Goal: Task Accomplishment & Management: Complete application form

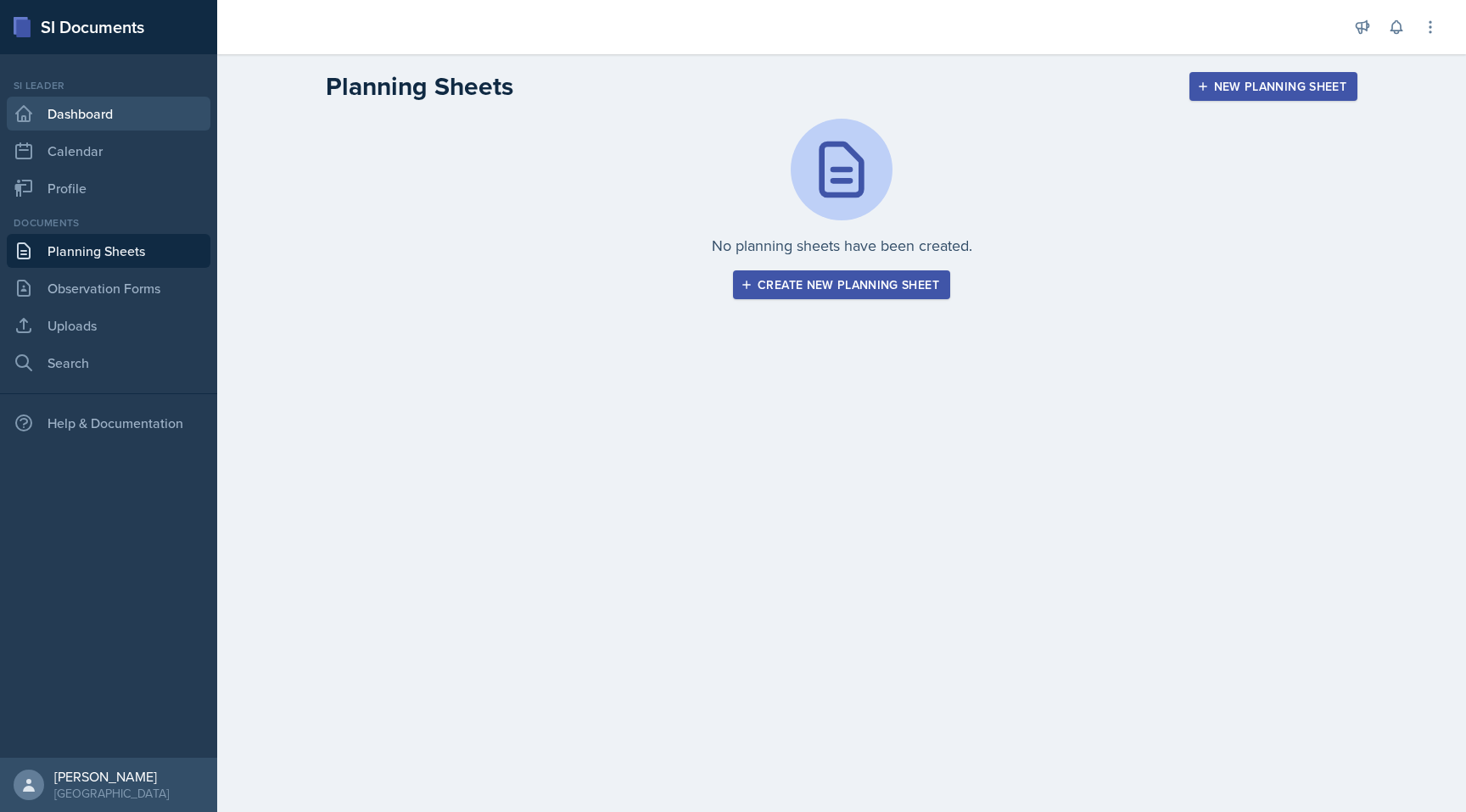
click at [59, 114] on link "Dashboard" at bounding box center [108, 114] width 204 height 34
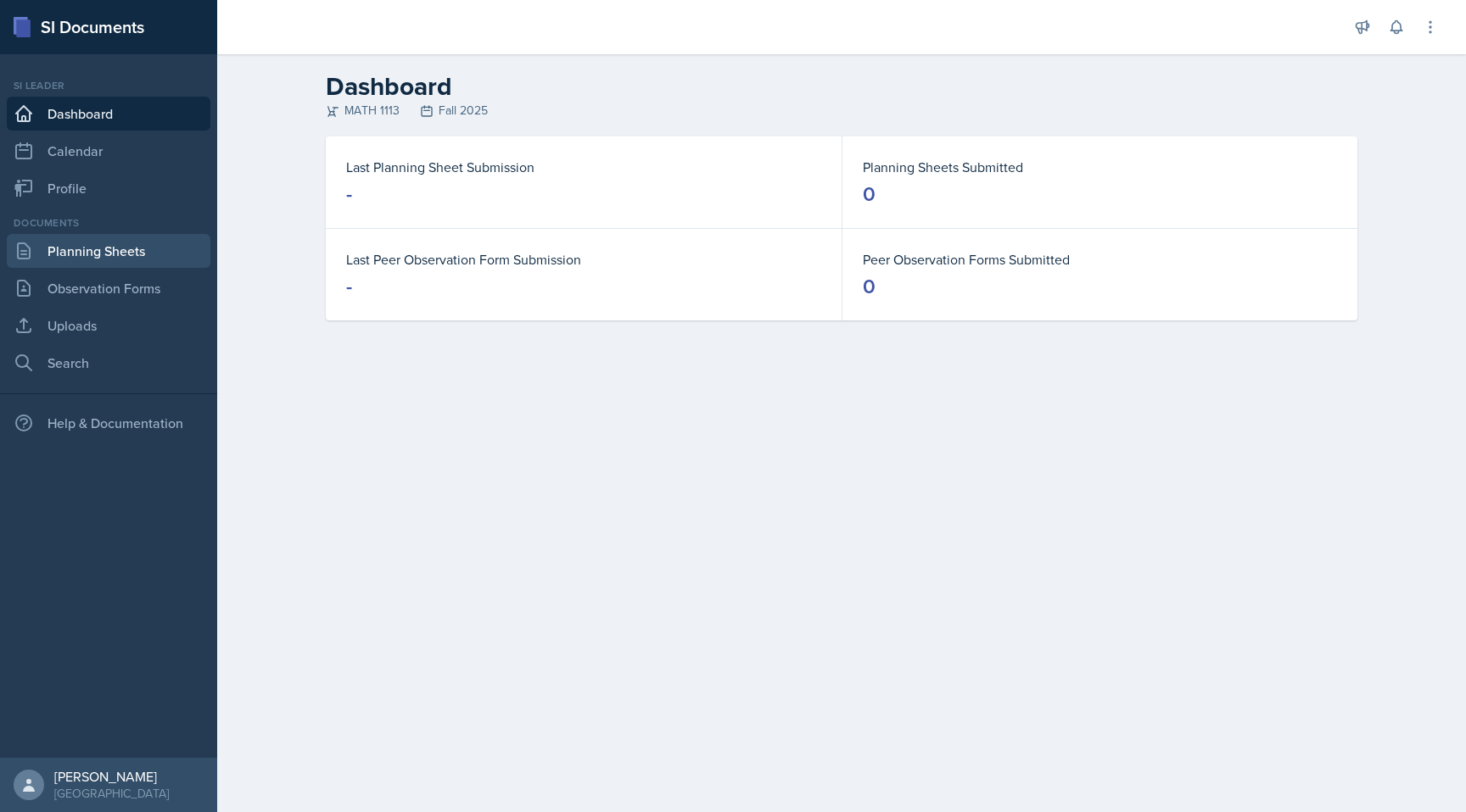
click at [151, 262] on link "Planning Sheets" at bounding box center [108, 251] width 204 height 34
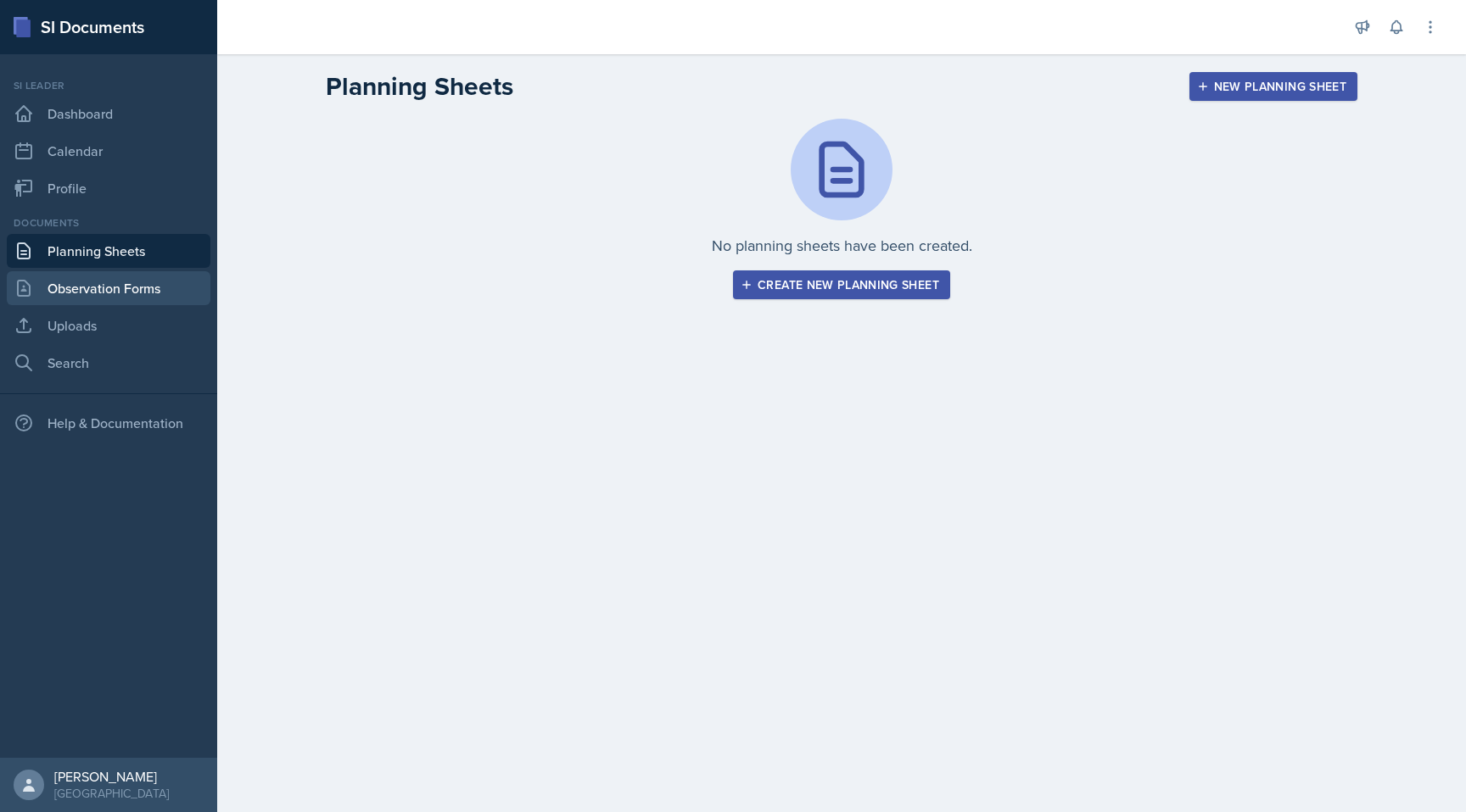
click at [158, 285] on link "Observation Forms" at bounding box center [108, 288] width 204 height 34
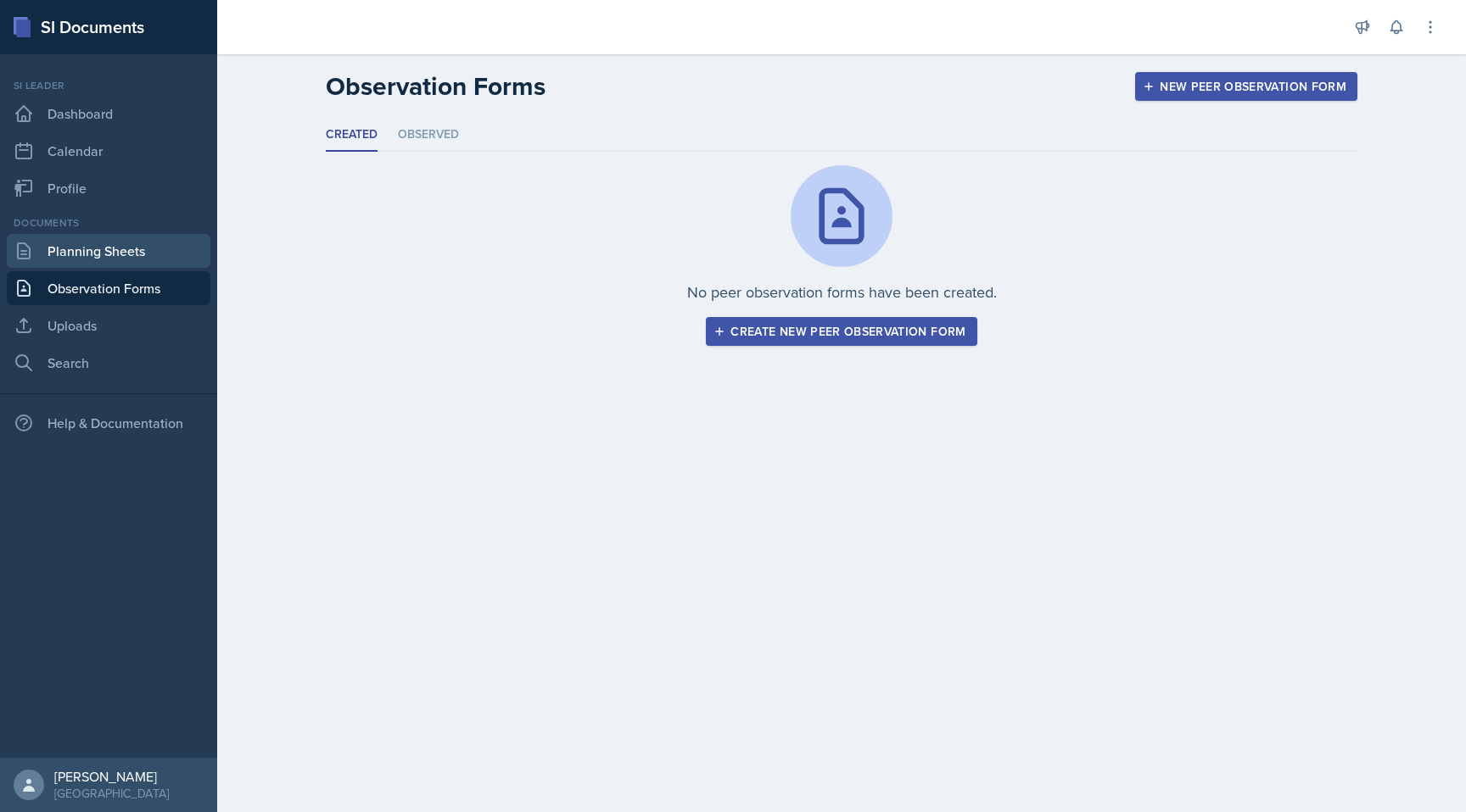
click at [142, 255] on link "Planning Sheets" at bounding box center [108, 251] width 204 height 34
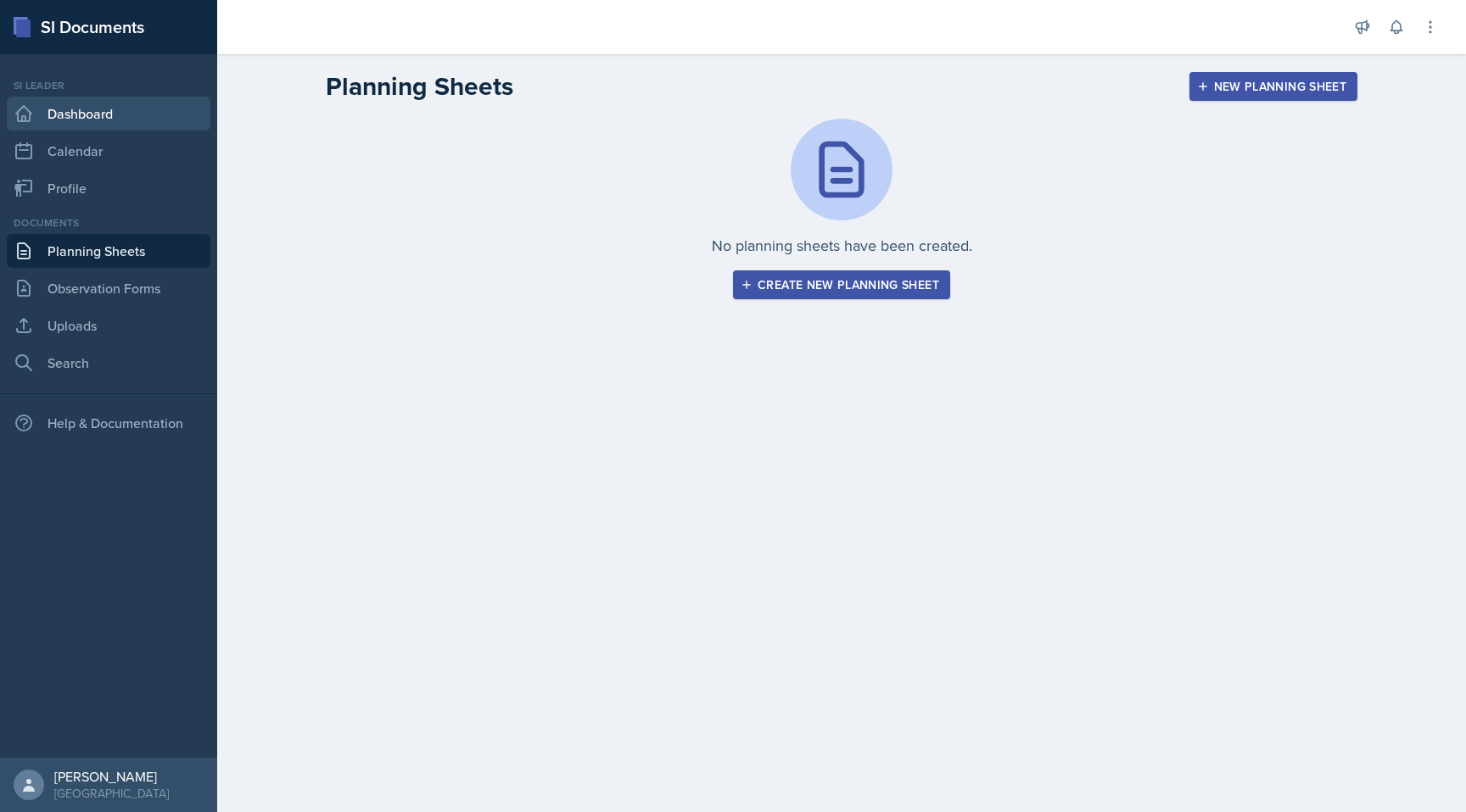
click at [129, 129] on link "Dashboard" at bounding box center [108, 114] width 204 height 34
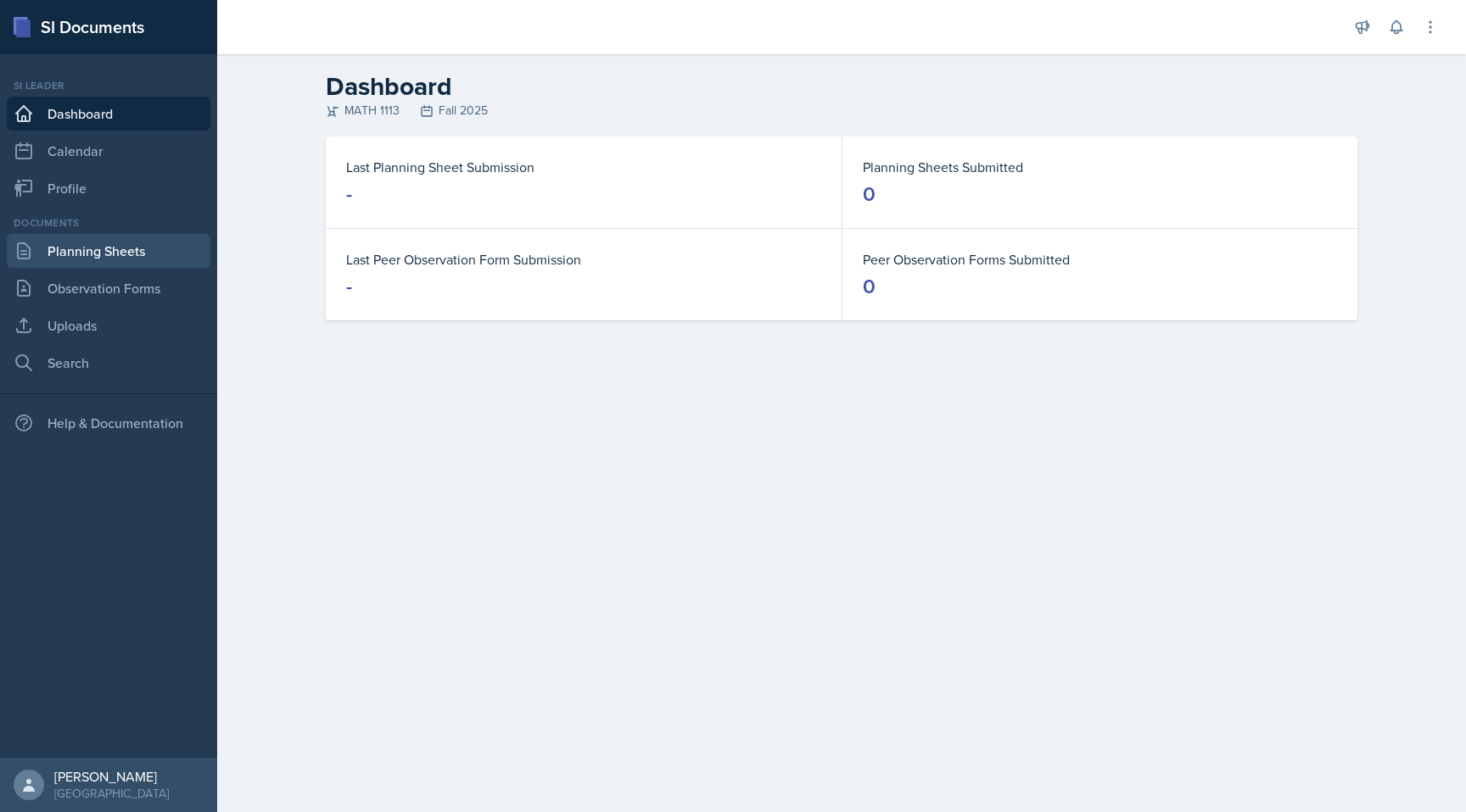
click at [78, 245] on link "Planning Sheets" at bounding box center [108, 251] width 204 height 34
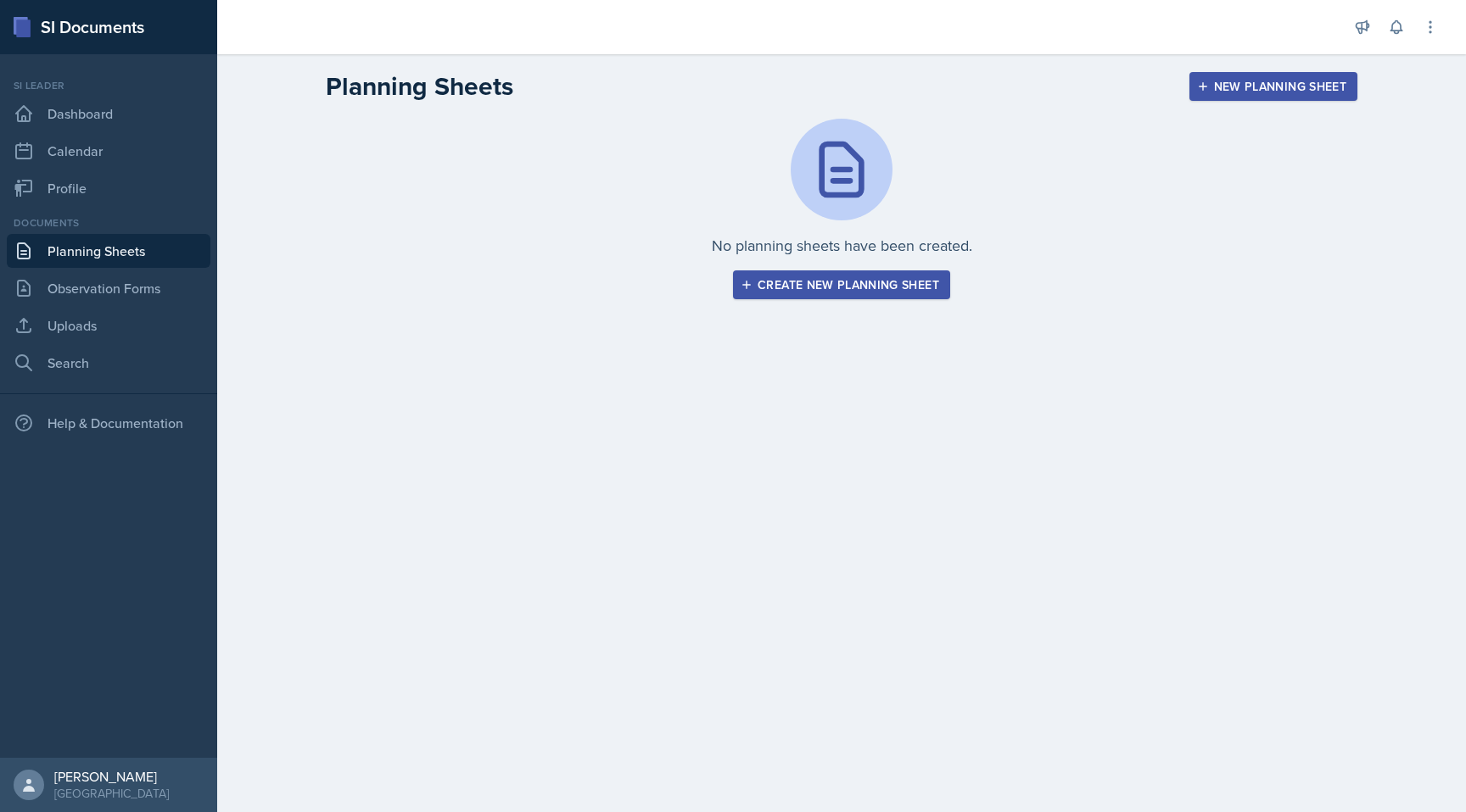
click at [870, 286] on div "Create new planning sheet" at bounding box center [841, 285] width 195 height 13
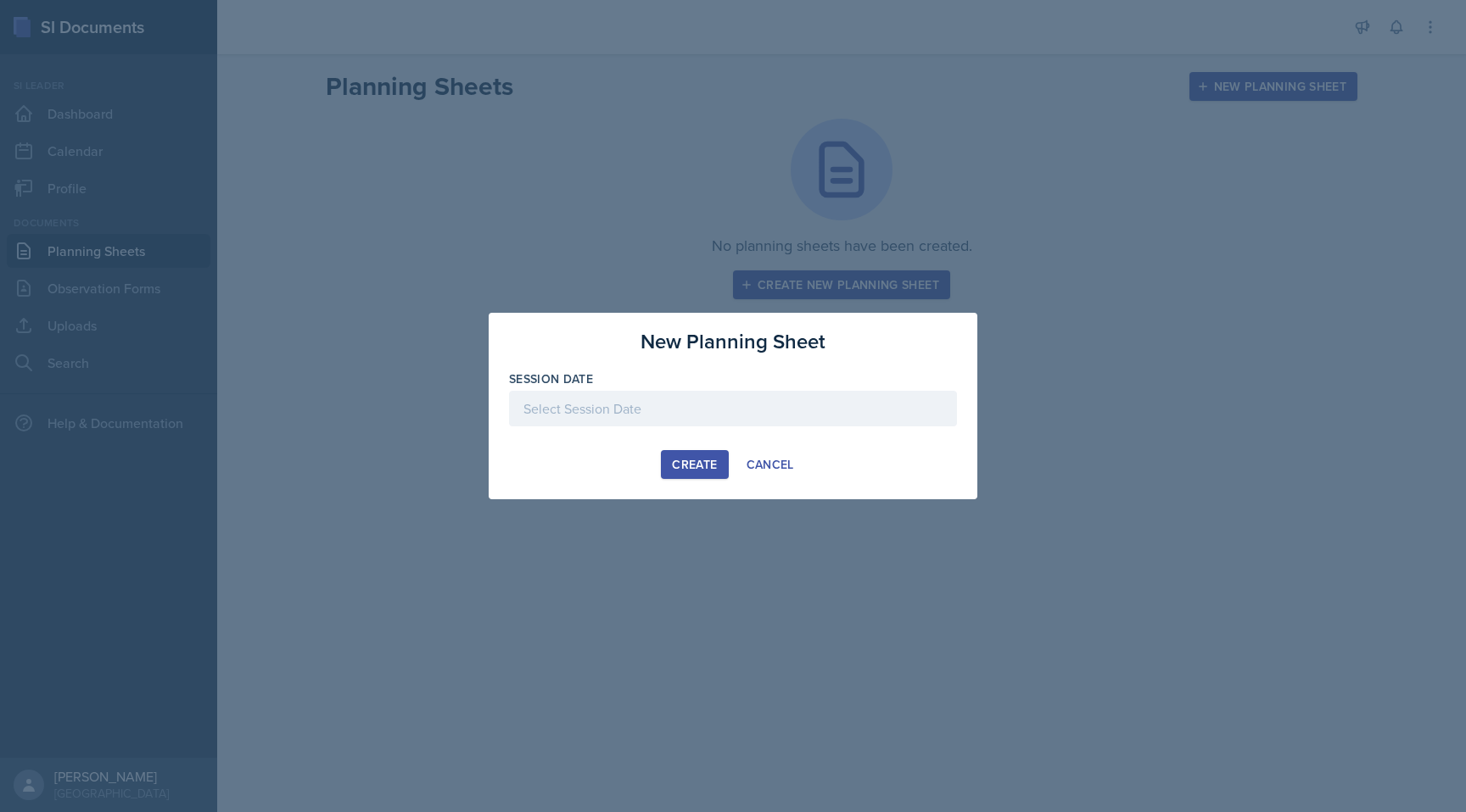
click at [734, 411] on div at bounding box center [733, 408] width 448 height 35
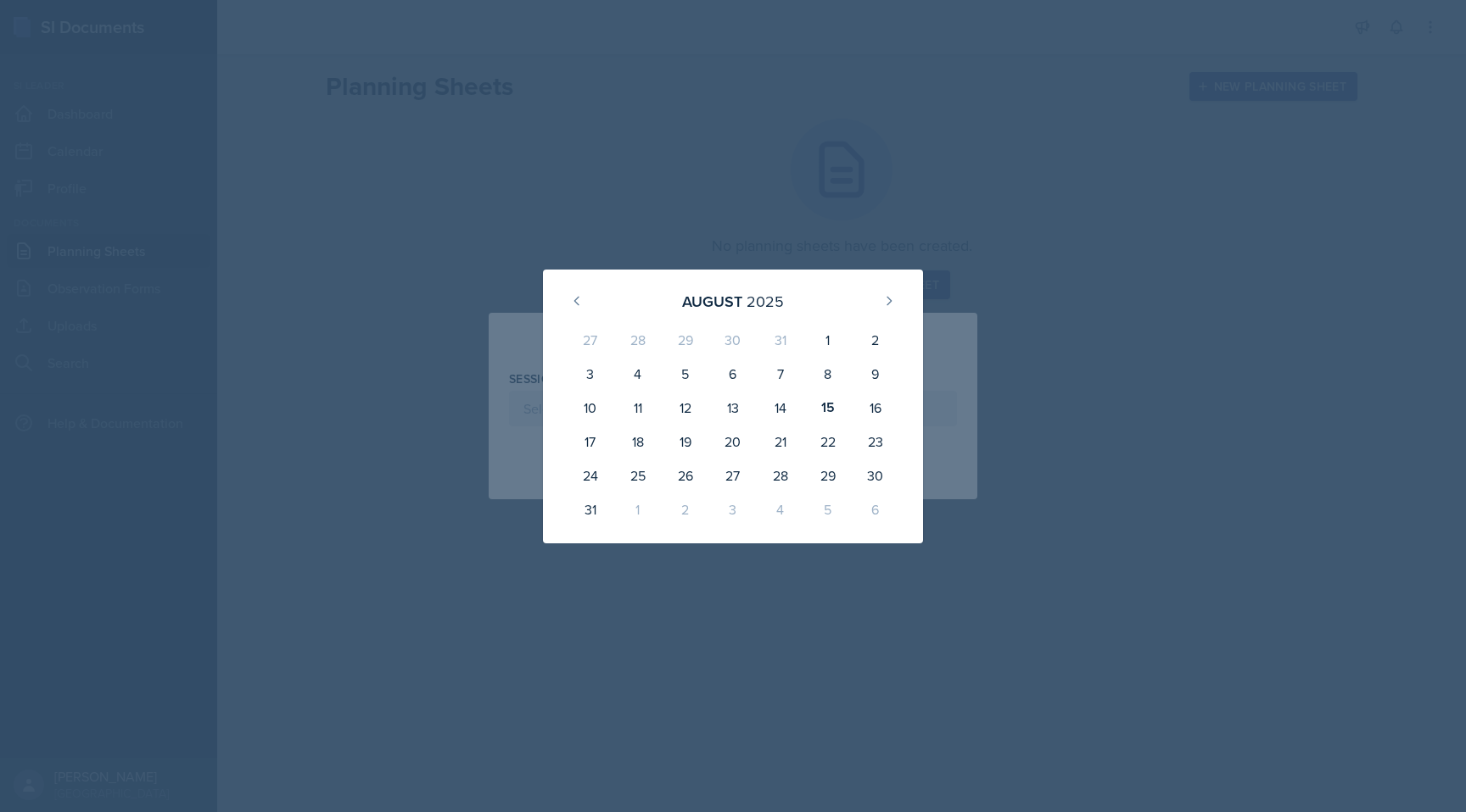
click at [610, 242] on div at bounding box center [733, 406] width 1466 height 812
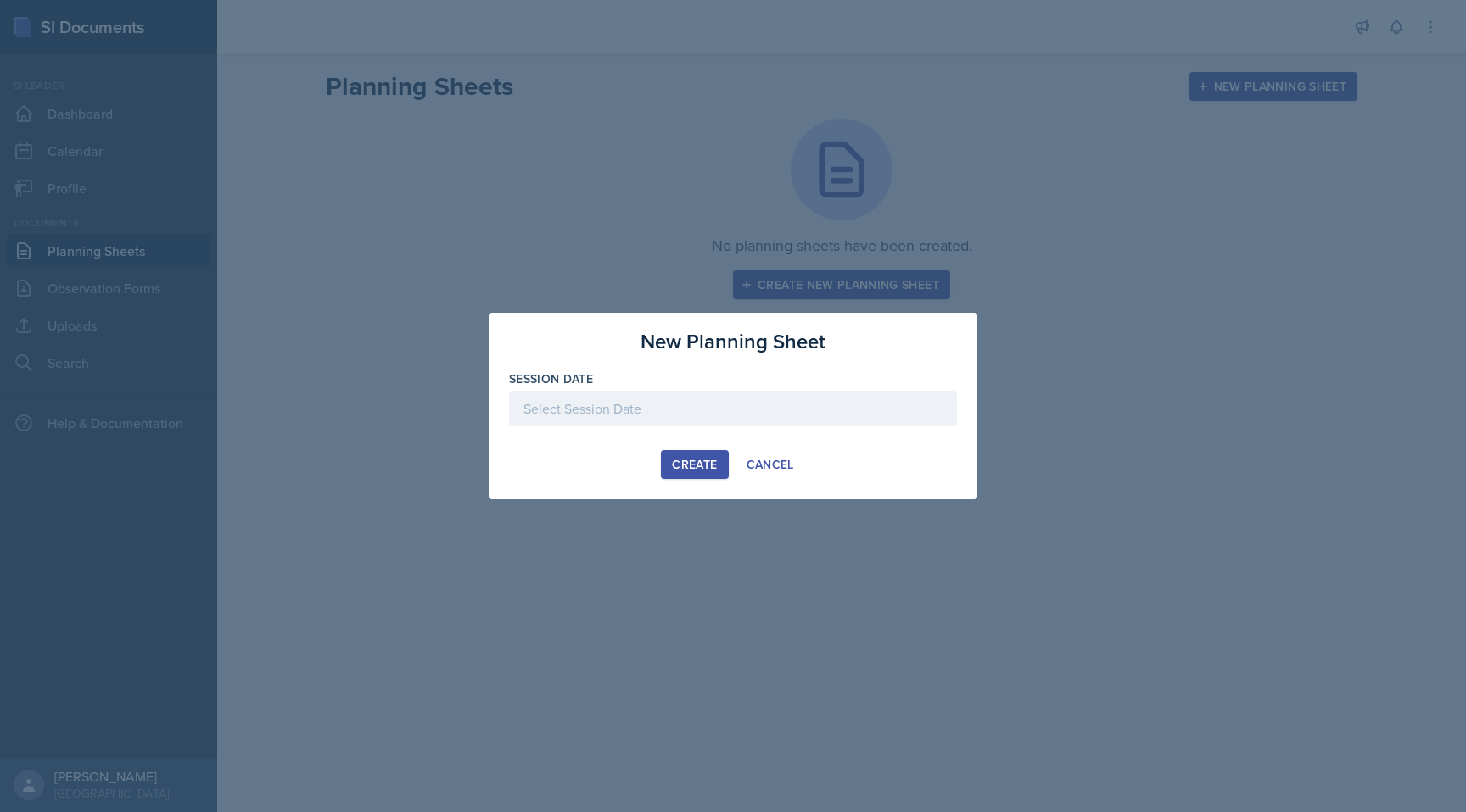
click at [653, 402] on div at bounding box center [733, 408] width 448 height 35
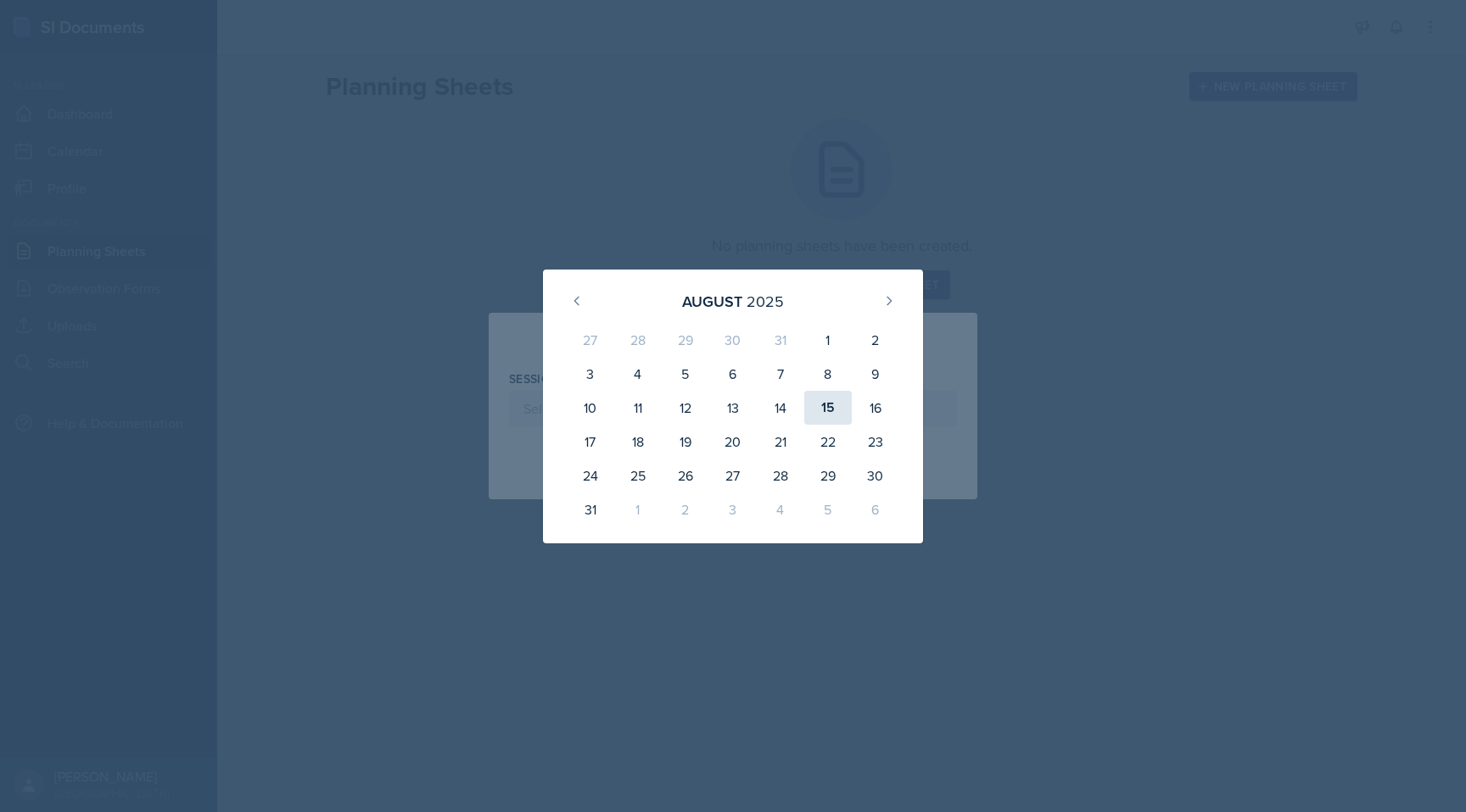
click at [831, 421] on div "15" at bounding box center [829, 408] width 48 height 34
type input "[DATE]"
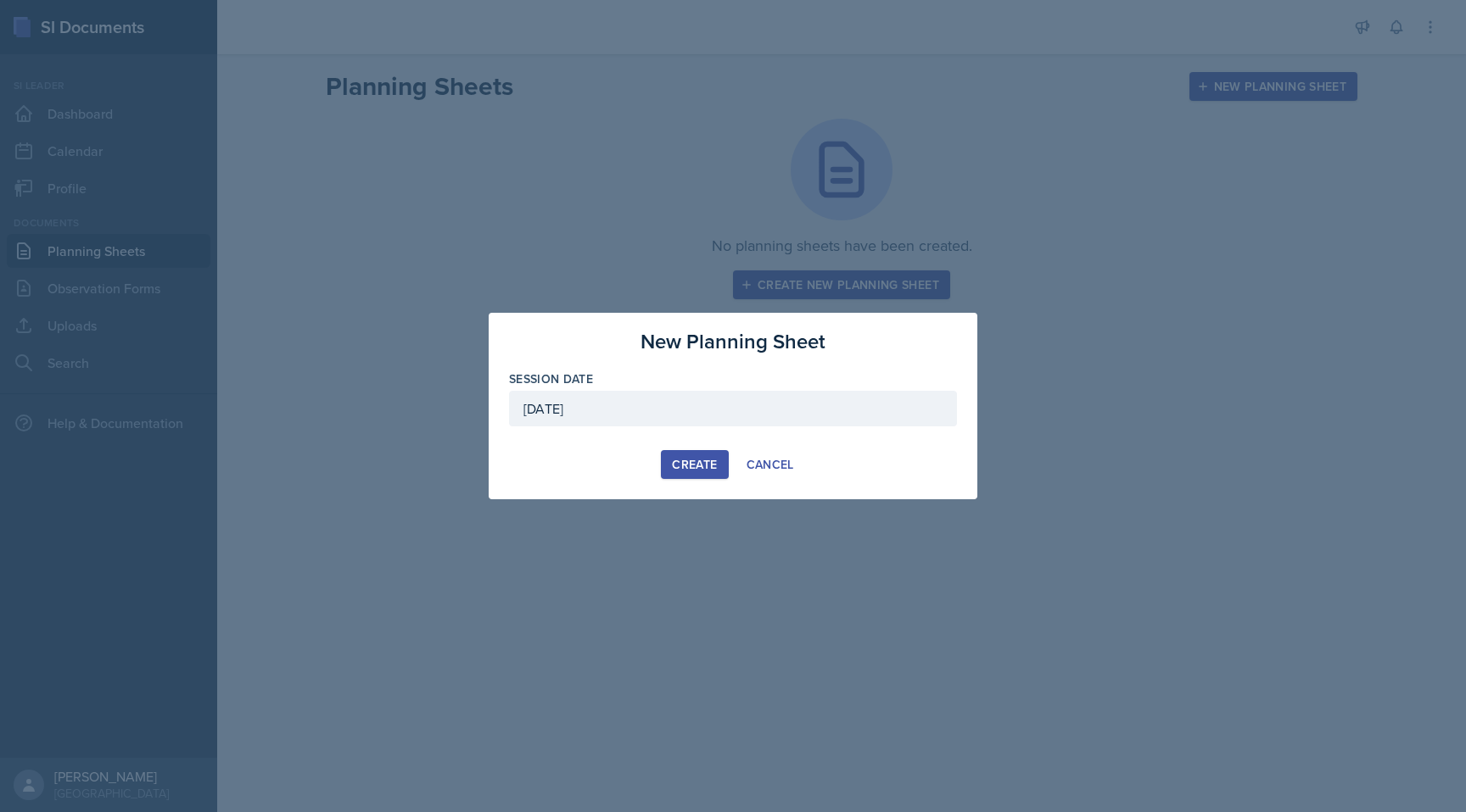
click at [699, 454] on button "Create" at bounding box center [694, 465] width 67 height 29
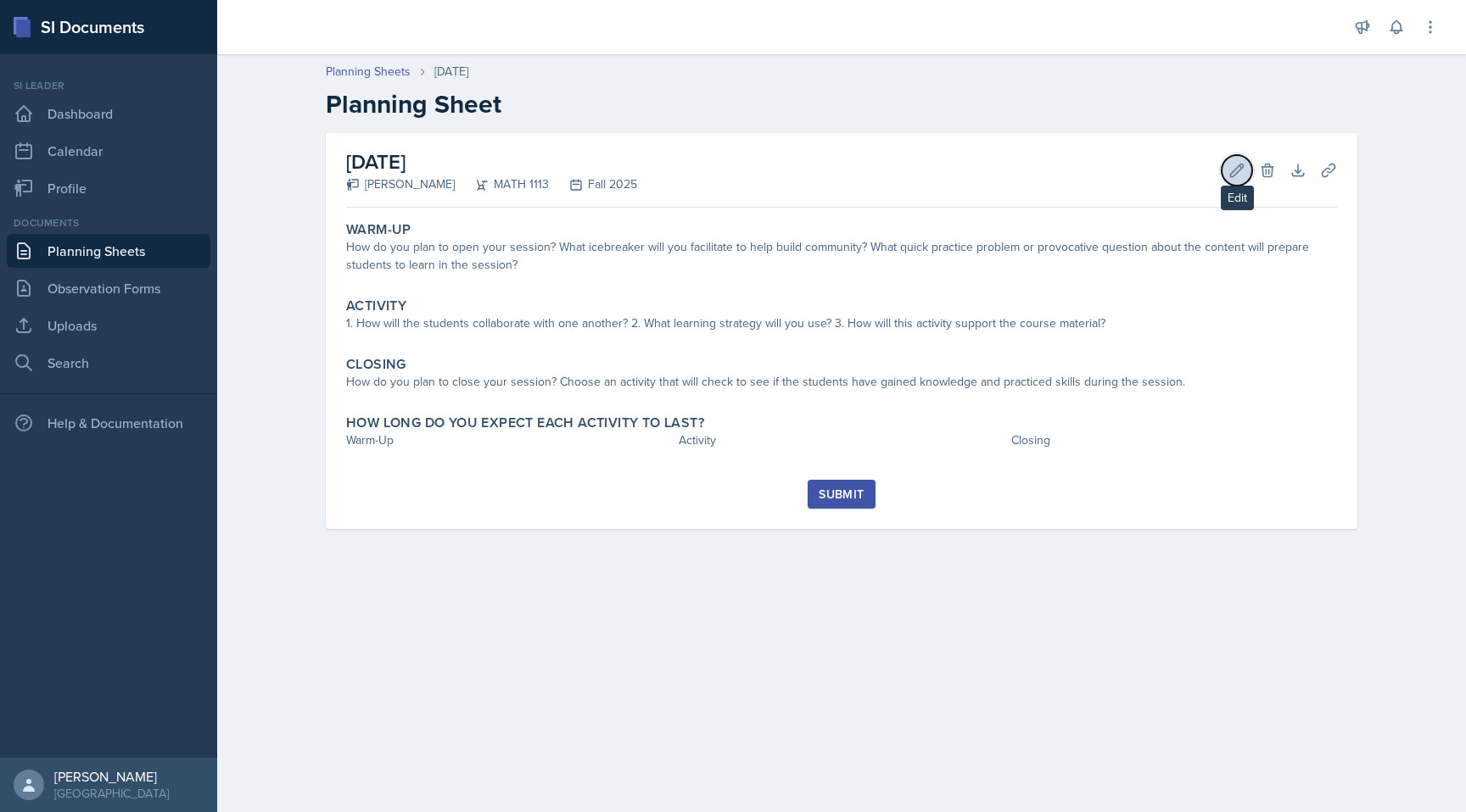
click at [1233, 166] on icon at bounding box center [1237, 170] width 17 height 17
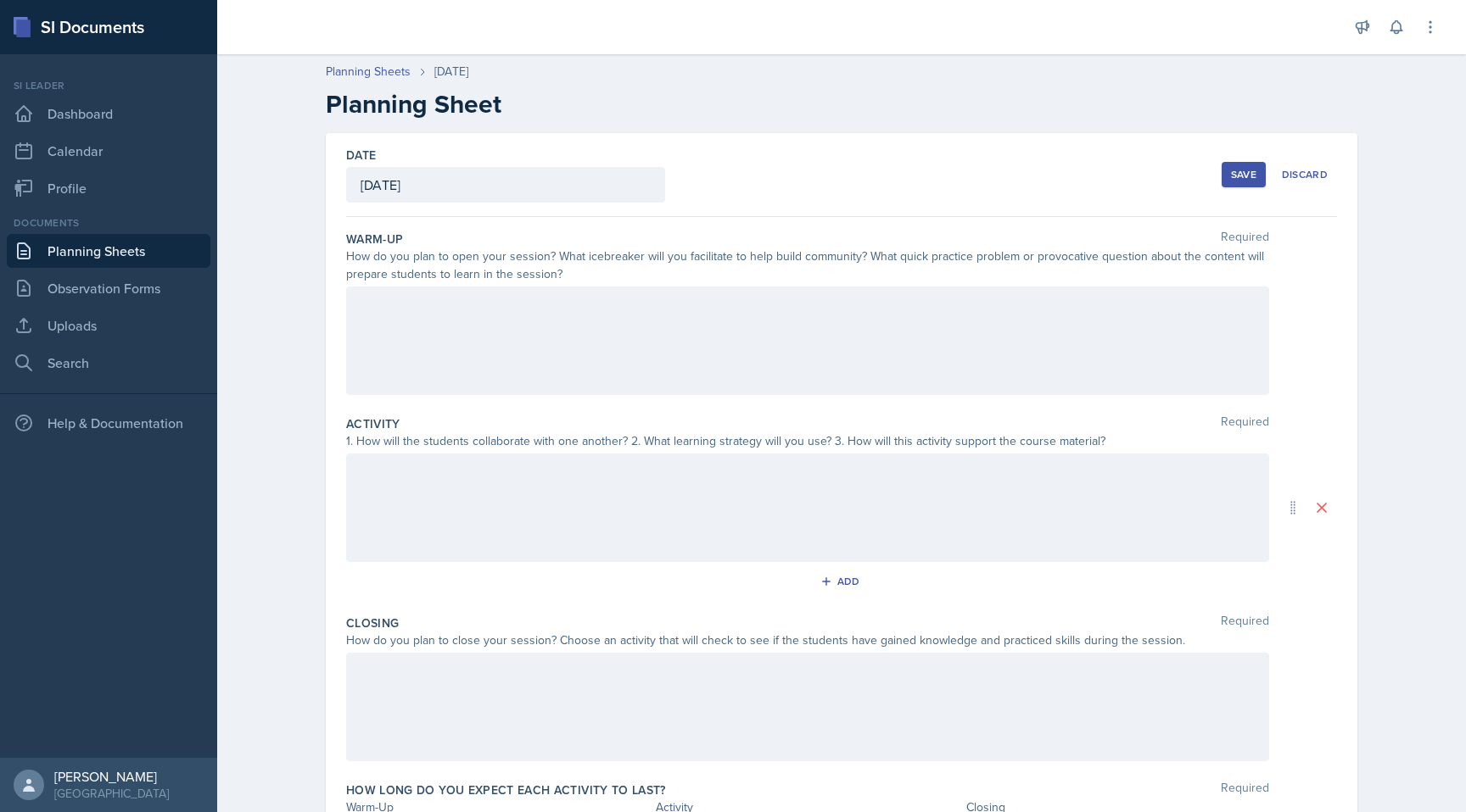
click at [459, 184] on div "[DATE]" at bounding box center [505, 184] width 319 height 35
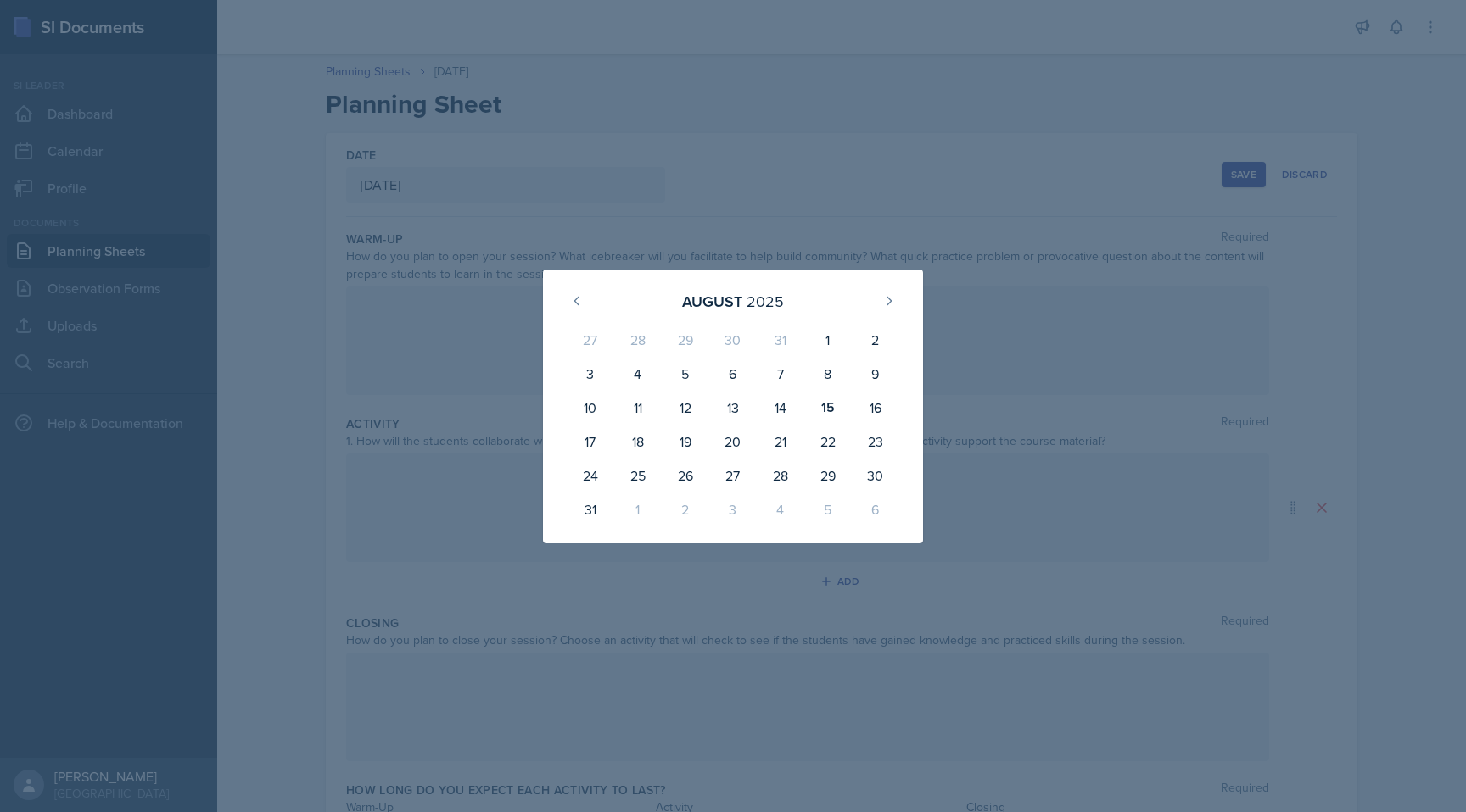
click at [459, 184] on div at bounding box center [733, 406] width 1466 height 812
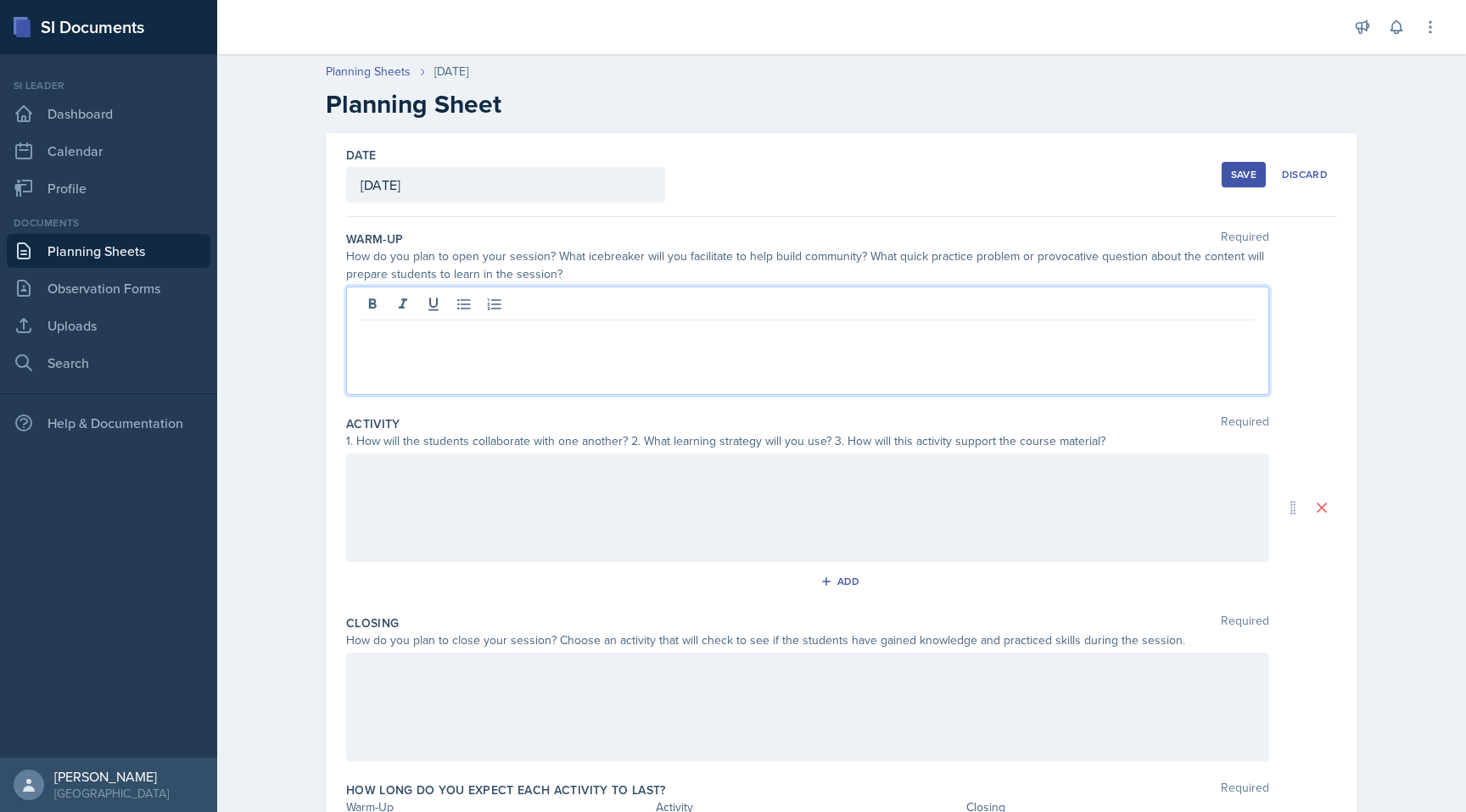
click at [602, 301] on div at bounding box center [808, 340] width 923 height 108
click at [1252, 177] on div "Save" at bounding box center [1243, 175] width 26 height 13
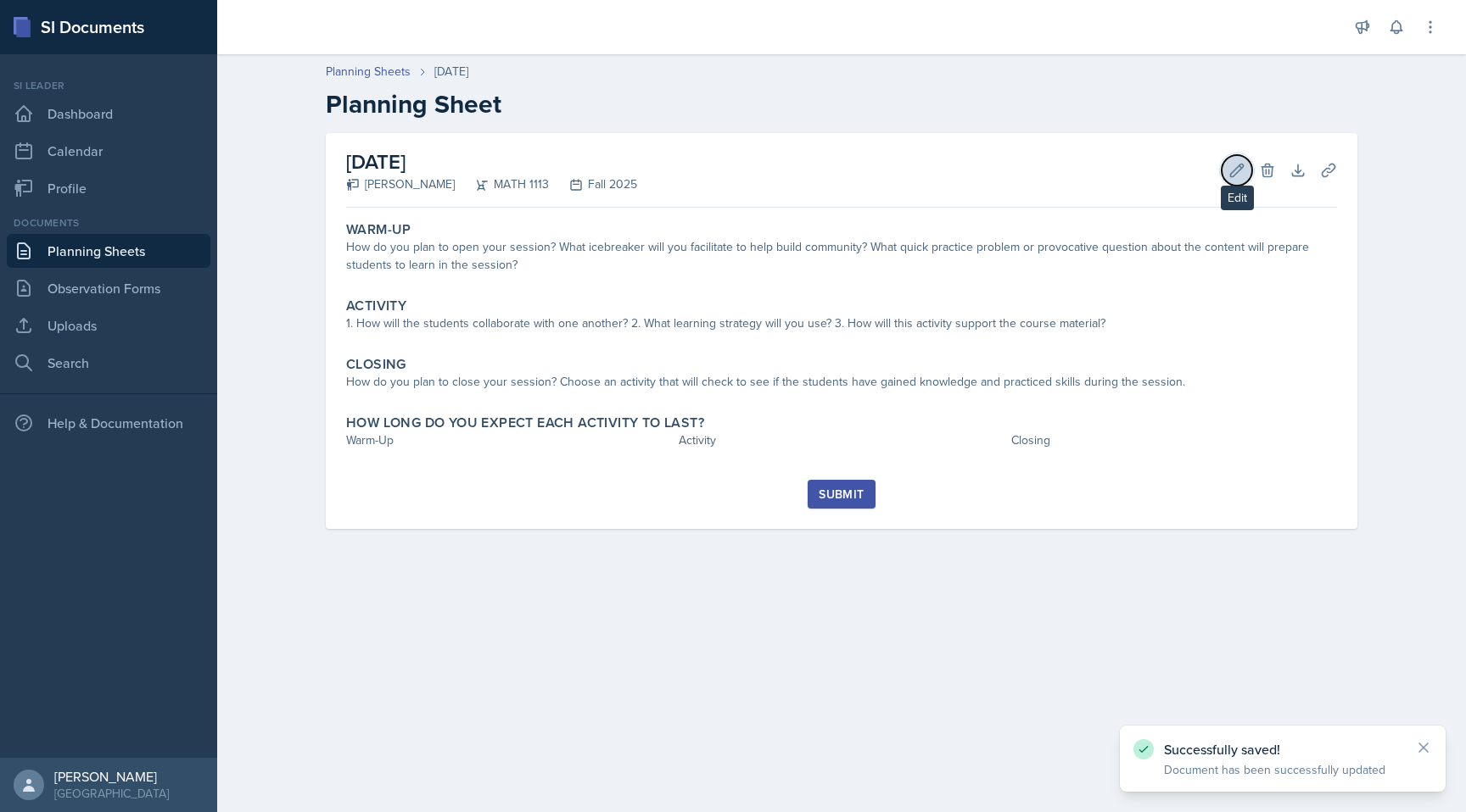
click at [1228, 170] on icon at bounding box center [1237, 170] width 17 height 17
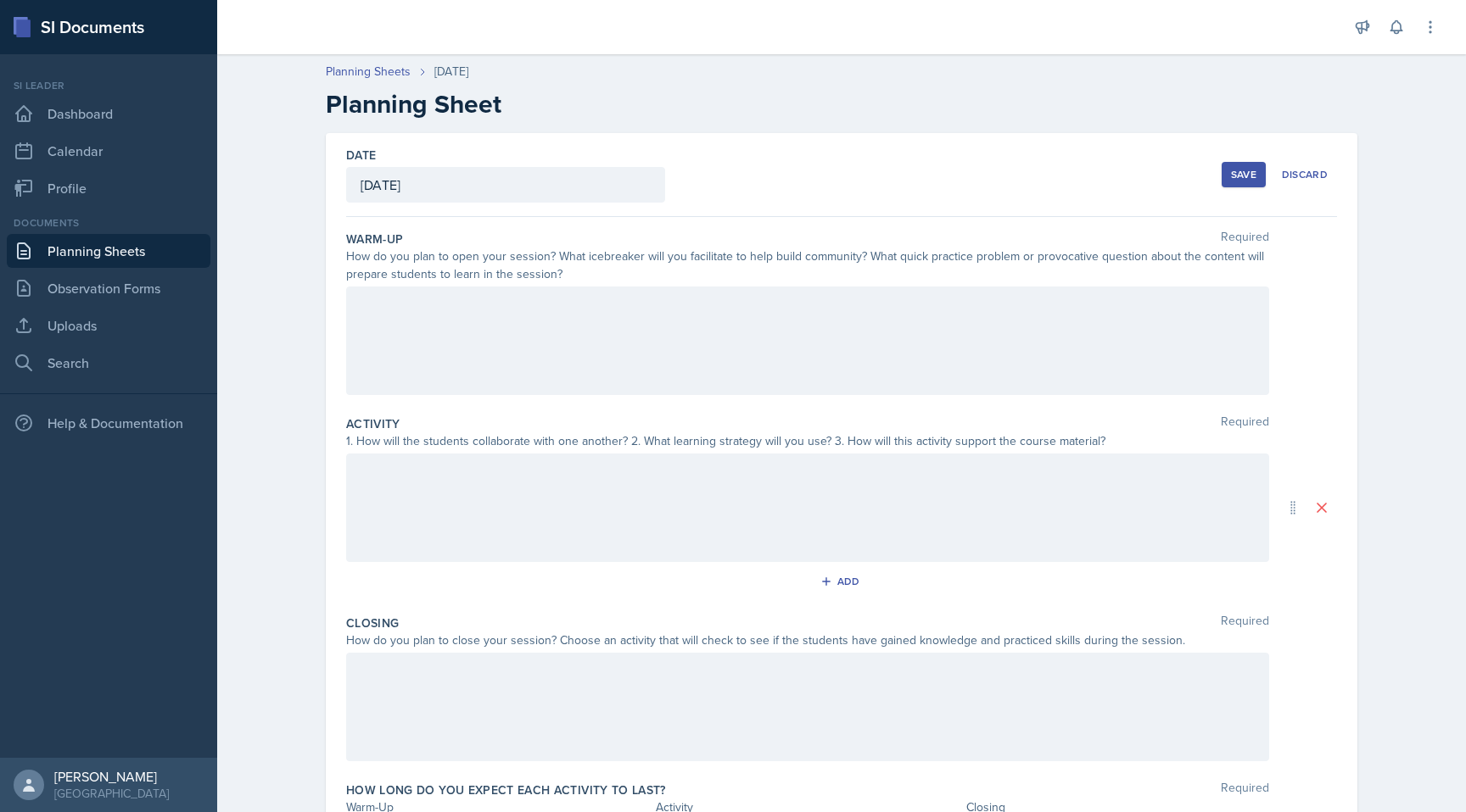
click at [829, 348] on div at bounding box center [808, 340] width 923 height 108
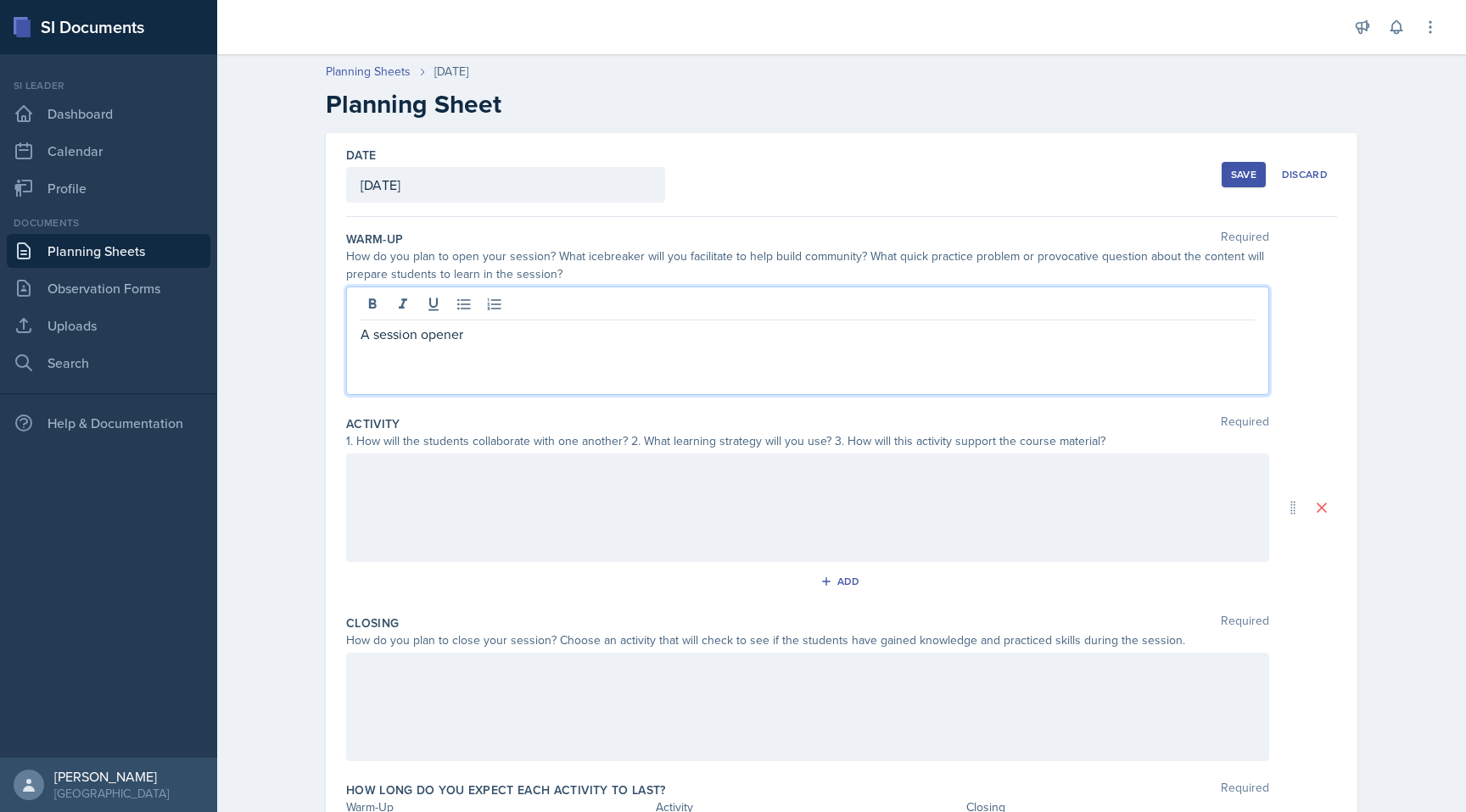
click at [366, 333] on p "A session opener" at bounding box center [808, 334] width 894 height 20
click at [364, 333] on p "A session opener" at bounding box center [808, 334] width 894 height 20
click at [355, 334] on div "A session opener" at bounding box center [808, 340] width 923 height 108
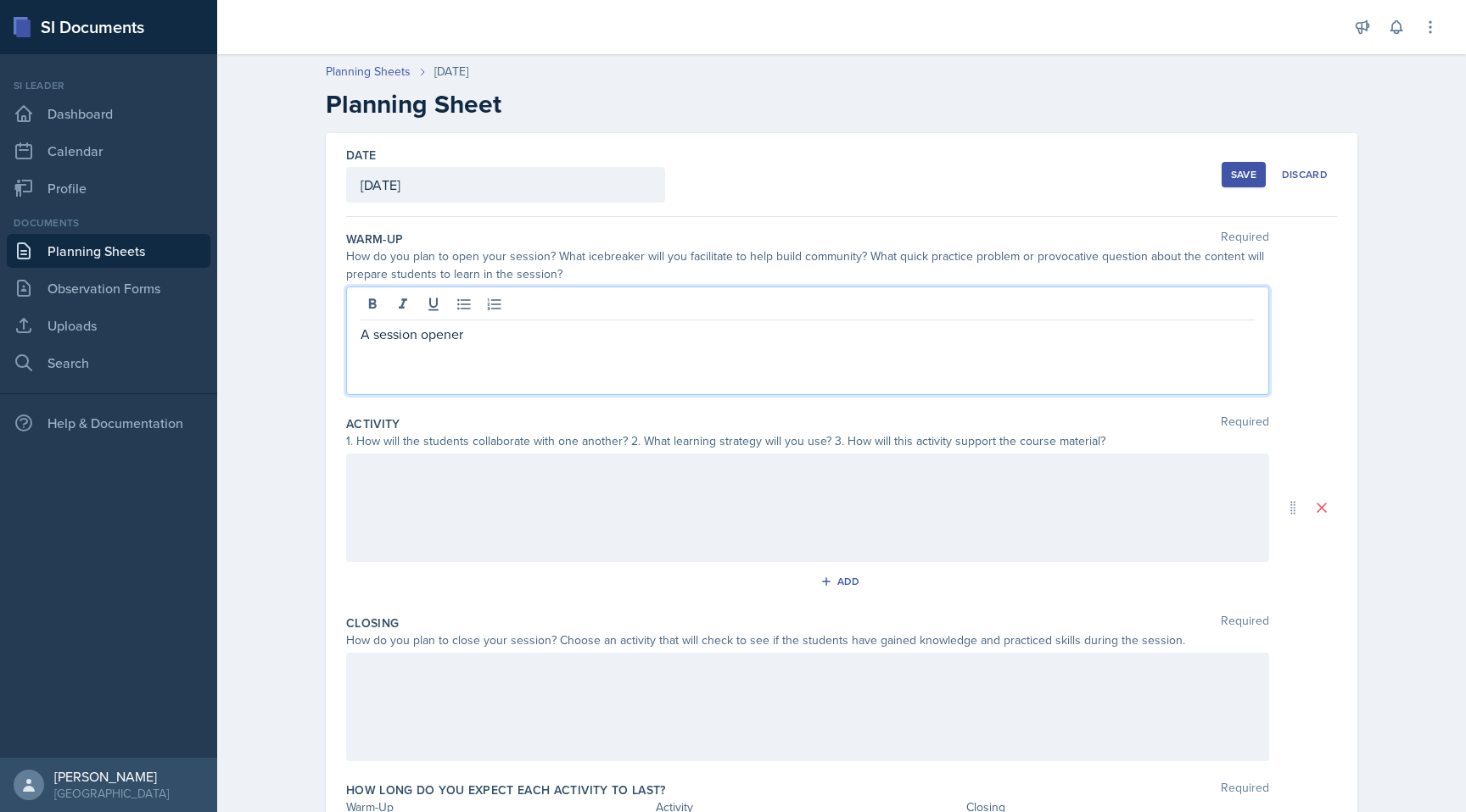
click at [363, 333] on p "A session opener" at bounding box center [808, 334] width 894 height 20
click at [365, 333] on p "A session opener" at bounding box center [808, 334] width 894 height 20
click at [494, 329] on p "Our session opener" at bounding box center [808, 334] width 894 height 20
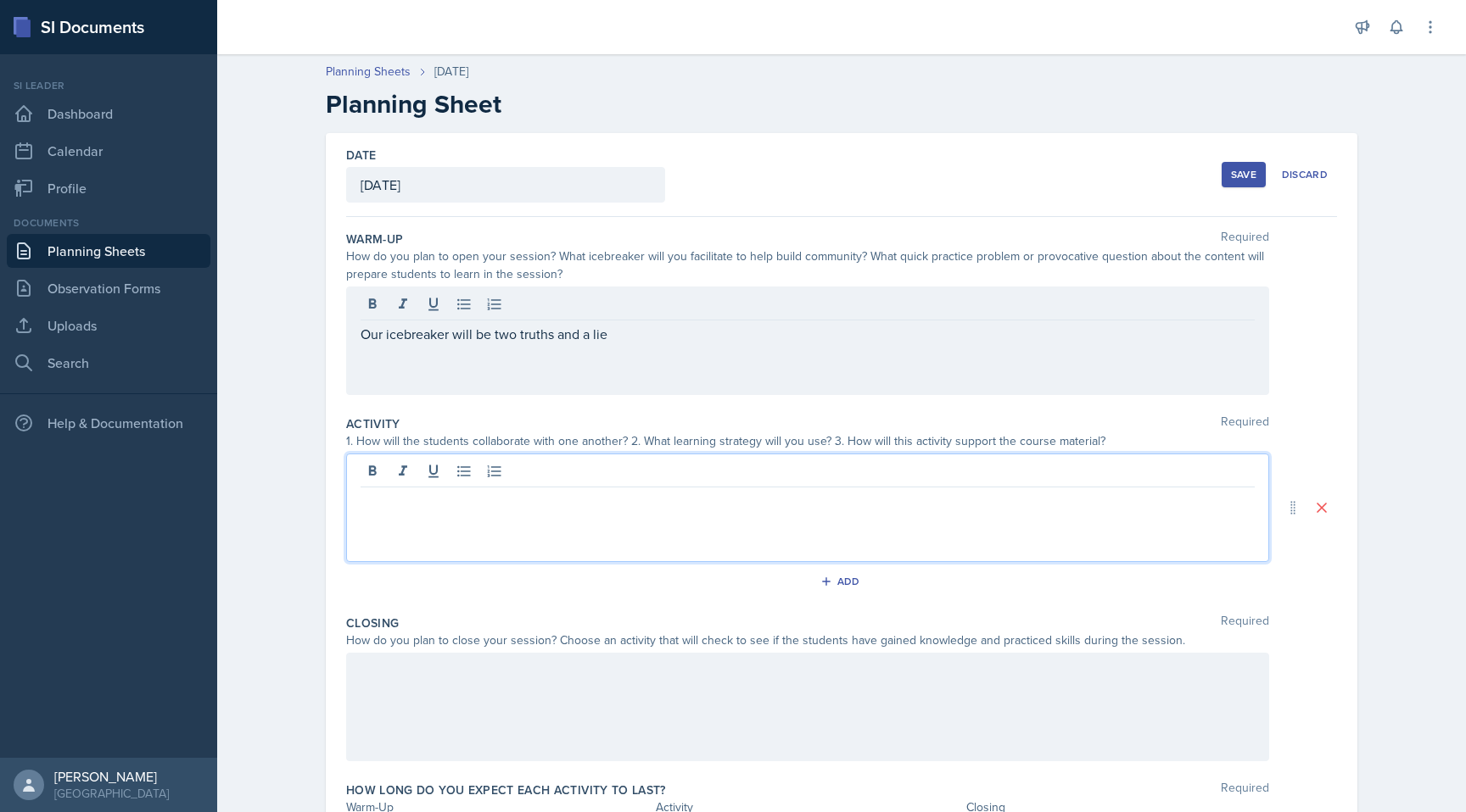
click at [597, 467] on div at bounding box center [808, 508] width 923 height 108
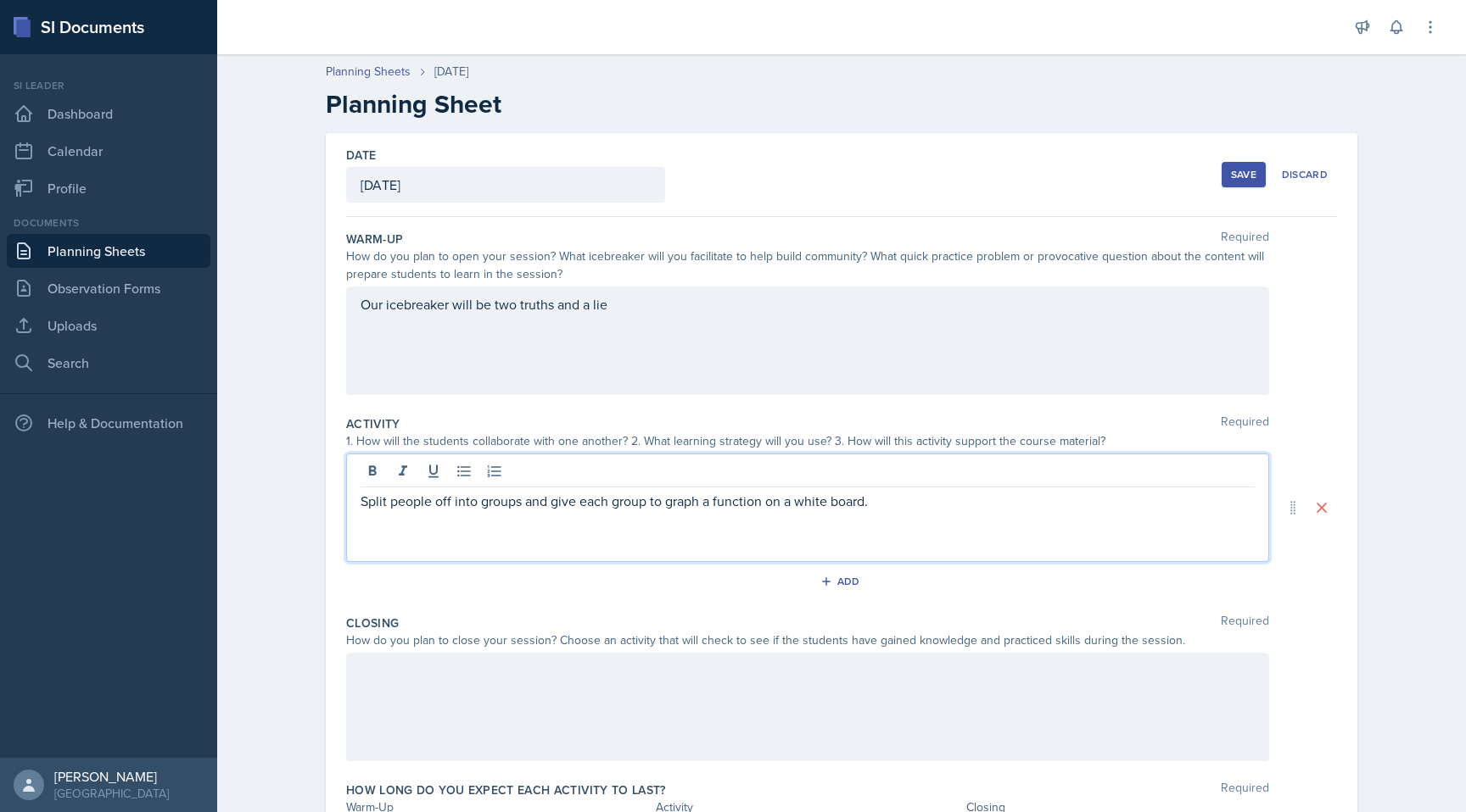
click at [418, 505] on p "Split people off into groups and give each group to graph a function on a white…" at bounding box center [808, 500] width 894 height 20
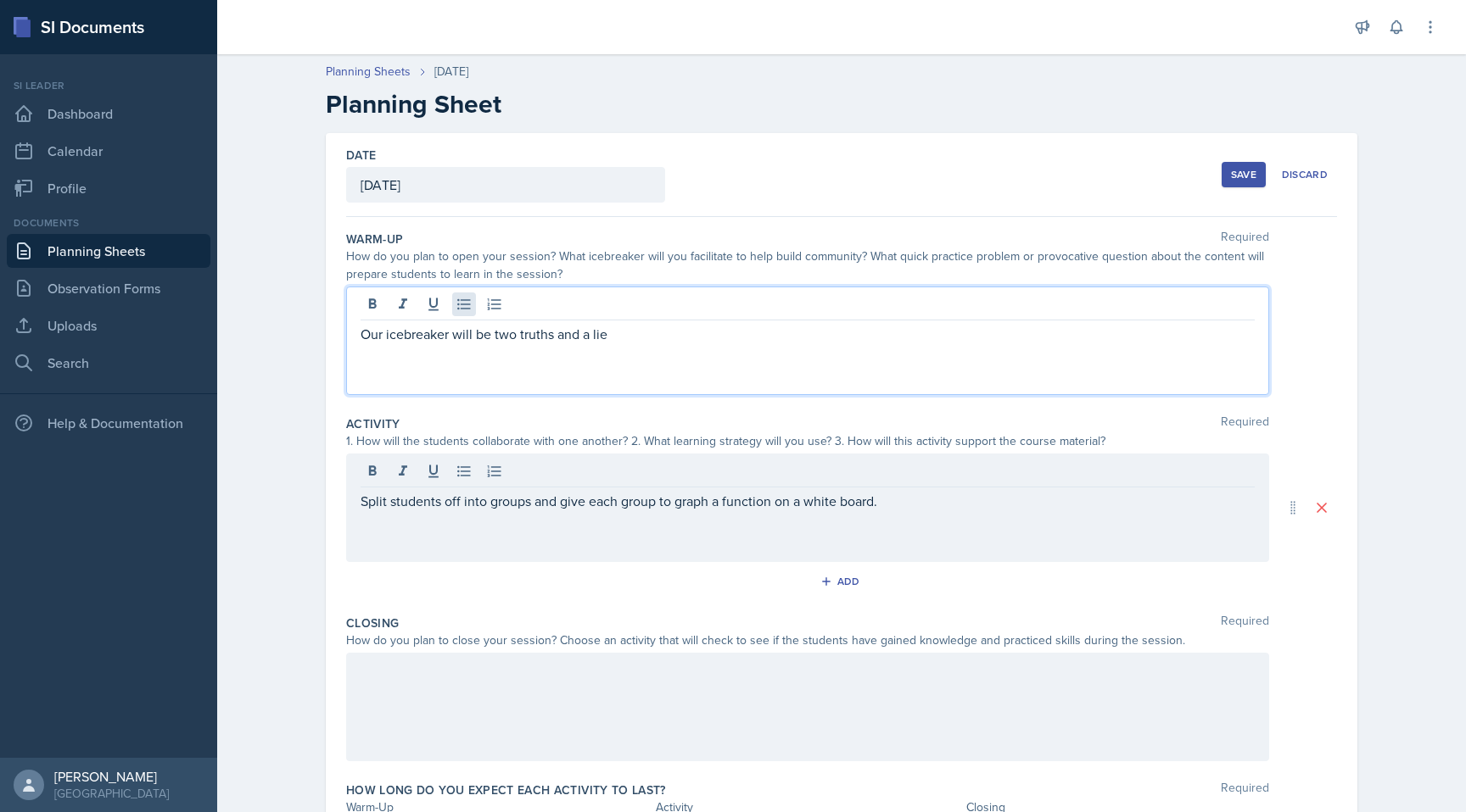
drag, startPoint x: 481, startPoint y: 304, endPoint x: 461, endPoint y: 310, distance: 20.9
click at [461, 310] on div "Our icebreaker will be two truths and a lie" at bounding box center [808, 340] width 923 height 108
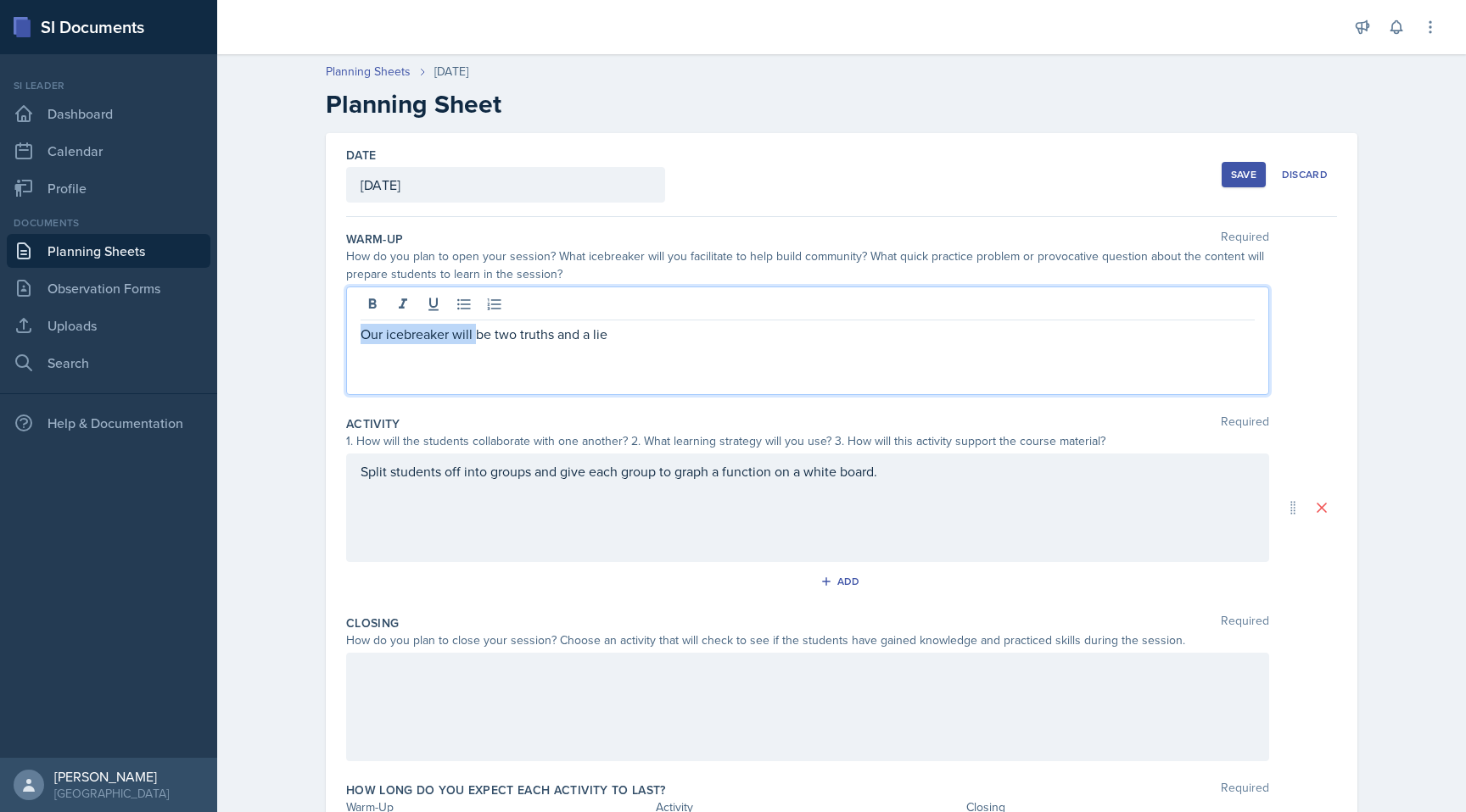
drag, startPoint x: 478, startPoint y: 330, endPoint x: 322, endPoint y: 334, distance: 156.1
click at [322, 334] on div "Date [DATE] [DATE] 27 28 29 30 31 1 2 3 4 5 6 7 8 9 10 11 12 13 14 15 16 17 18 …" at bounding box center [842, 528] width 1086 height 790
click at [505, 304] on p "The session will start offbe two truths and a lie" at bounding box center [808, 303] width 894 height 20
click at [762, 306] on p "The session will start of with two truths and a lie" at bounding box center [808, 303] width 894 height 20
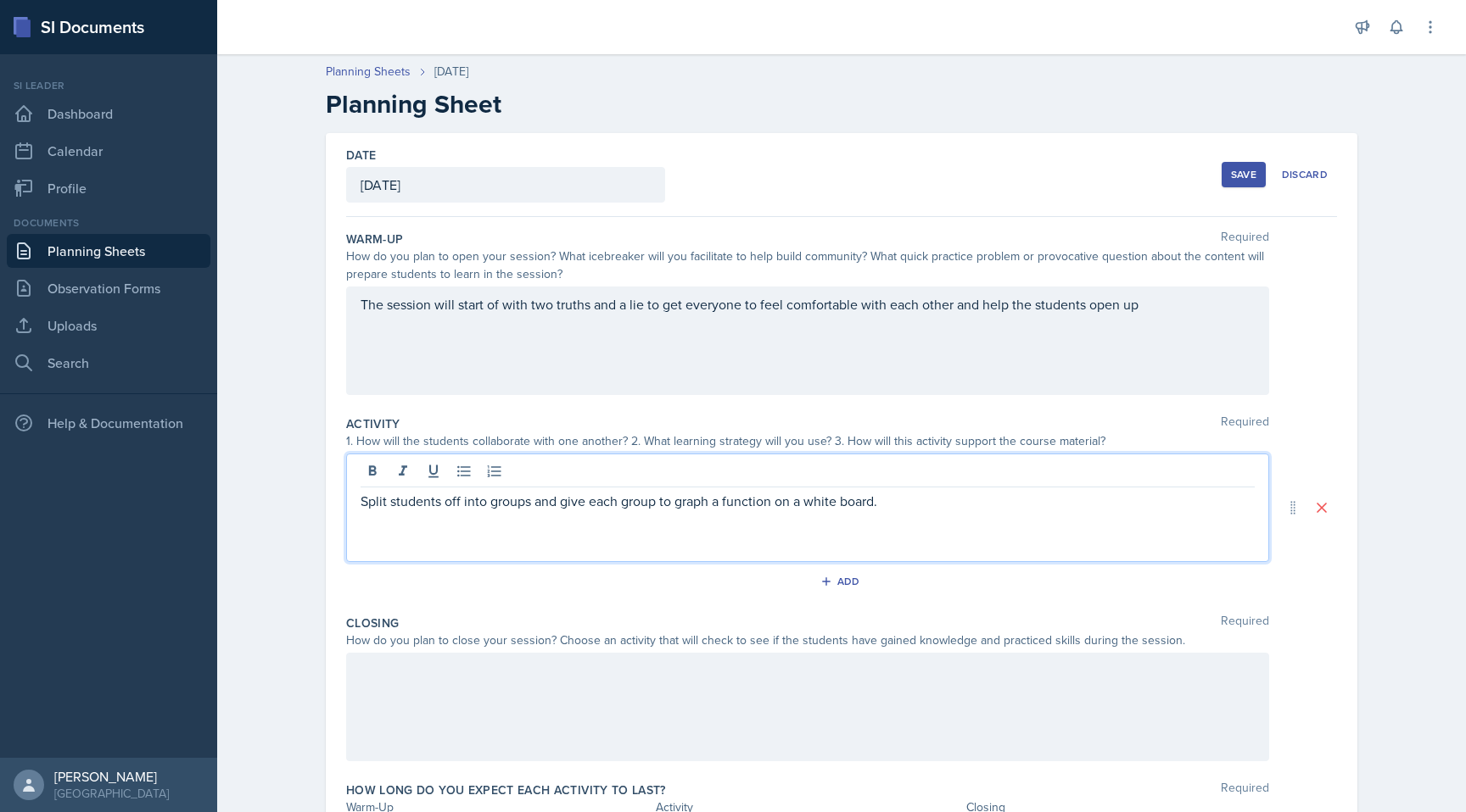
click at [895, 478] on div "Split students off into groups and give each group to graph a function on a whi…" at bounding box center [808, 508] width 923 height 108
click at [482, 526] on p "Split students off into groups and give each group to graph a function on a whi…" at bounding box center [808, 511] width 894 height 41
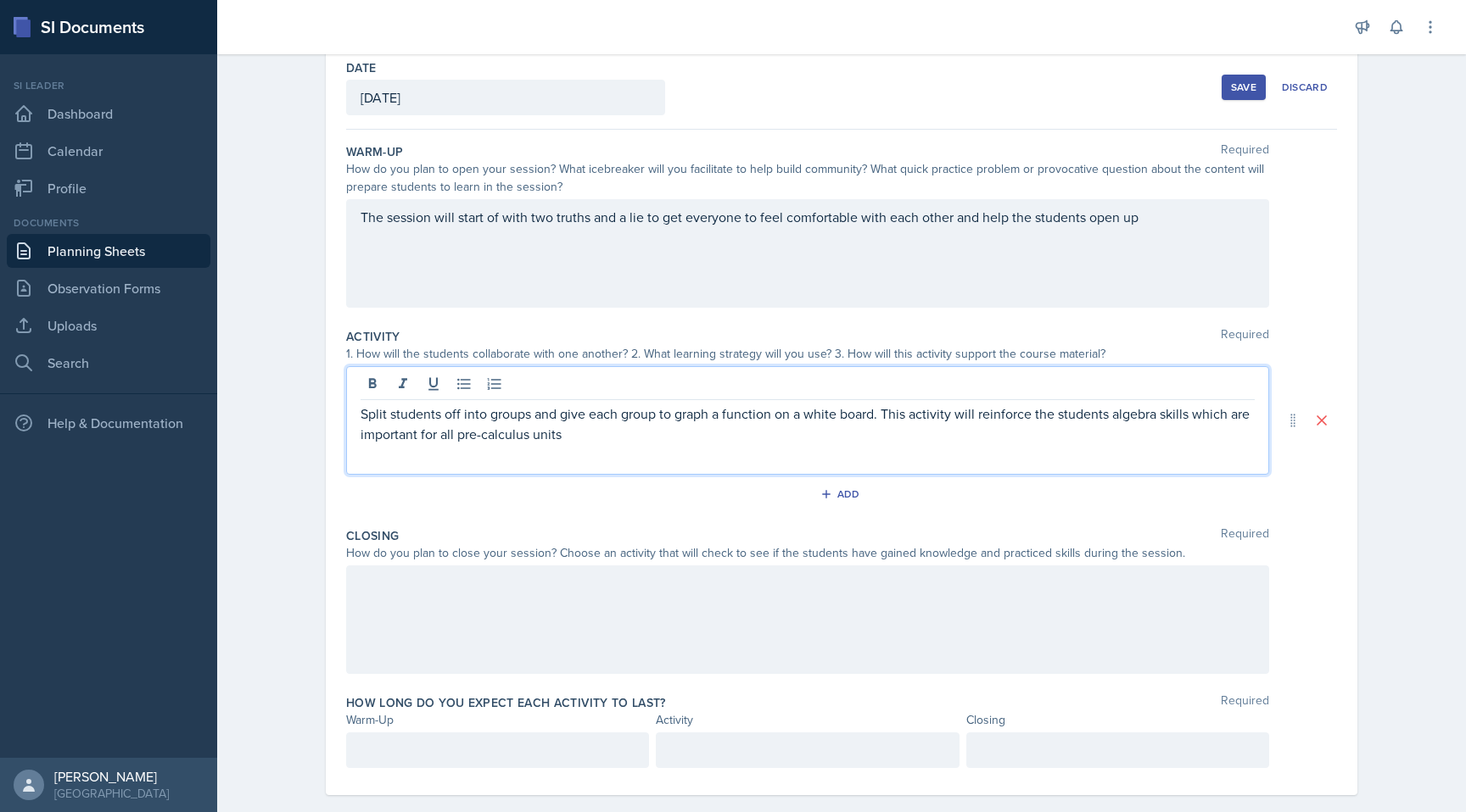
scroll to position [111, 0]
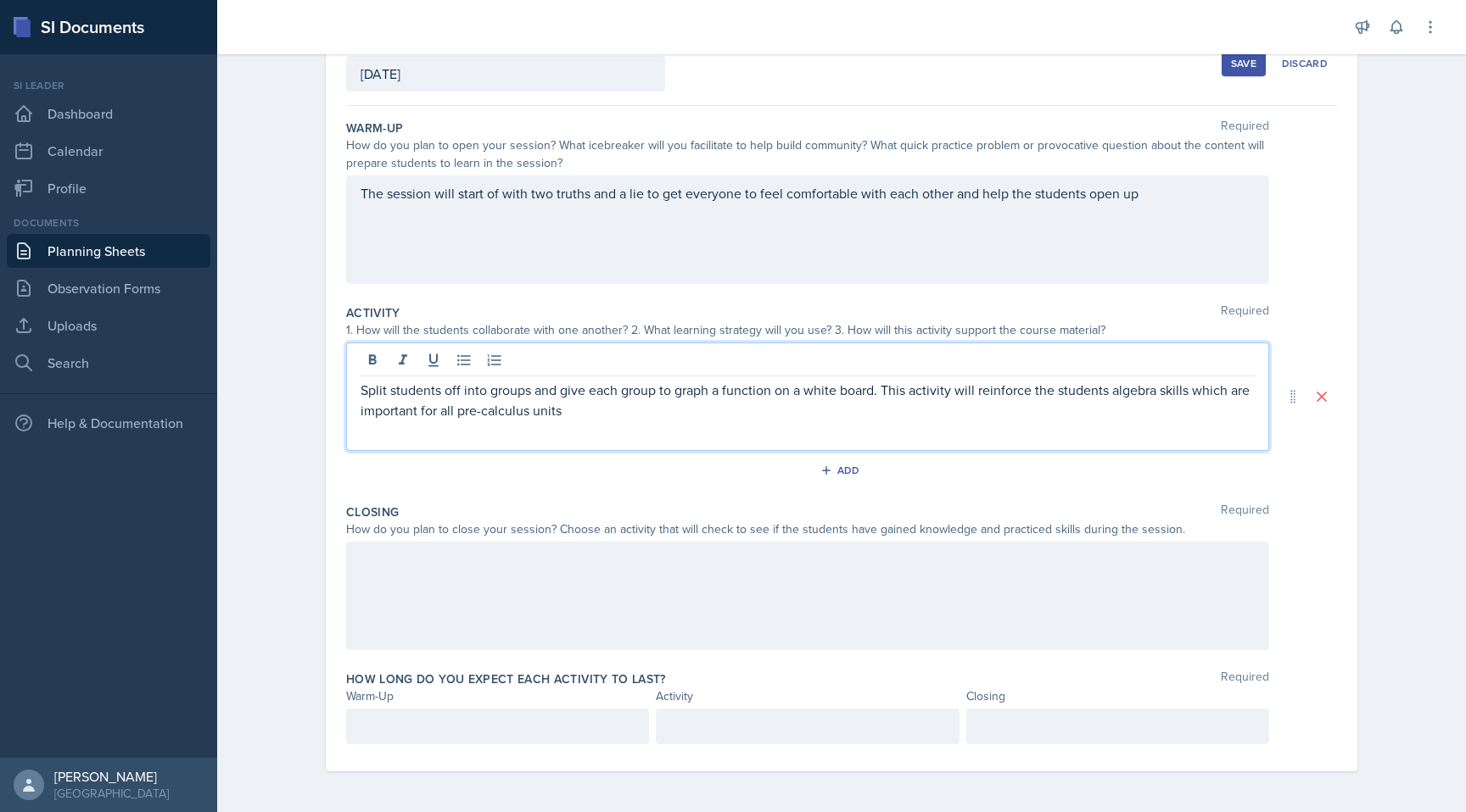
click at [615, 407] on p "Split students off into groups and give each group to graph a function on a whi…" at bounding box center [808, 400] width 894 height 41
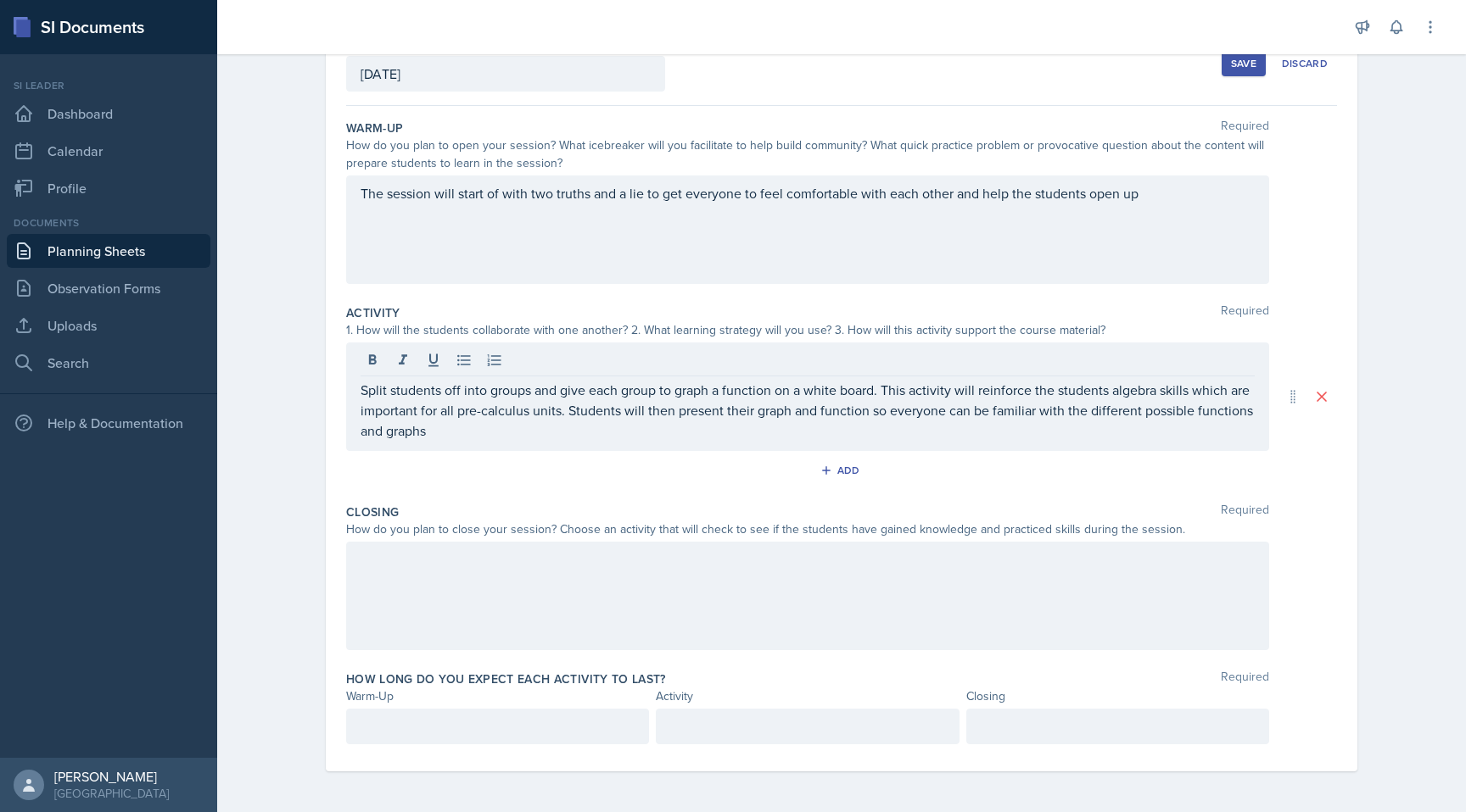
click at [591, 503] on div "Closing Required How do you plan to close your session? Choose an activity that…" at bounding box center [842, 581] width 991 height 167
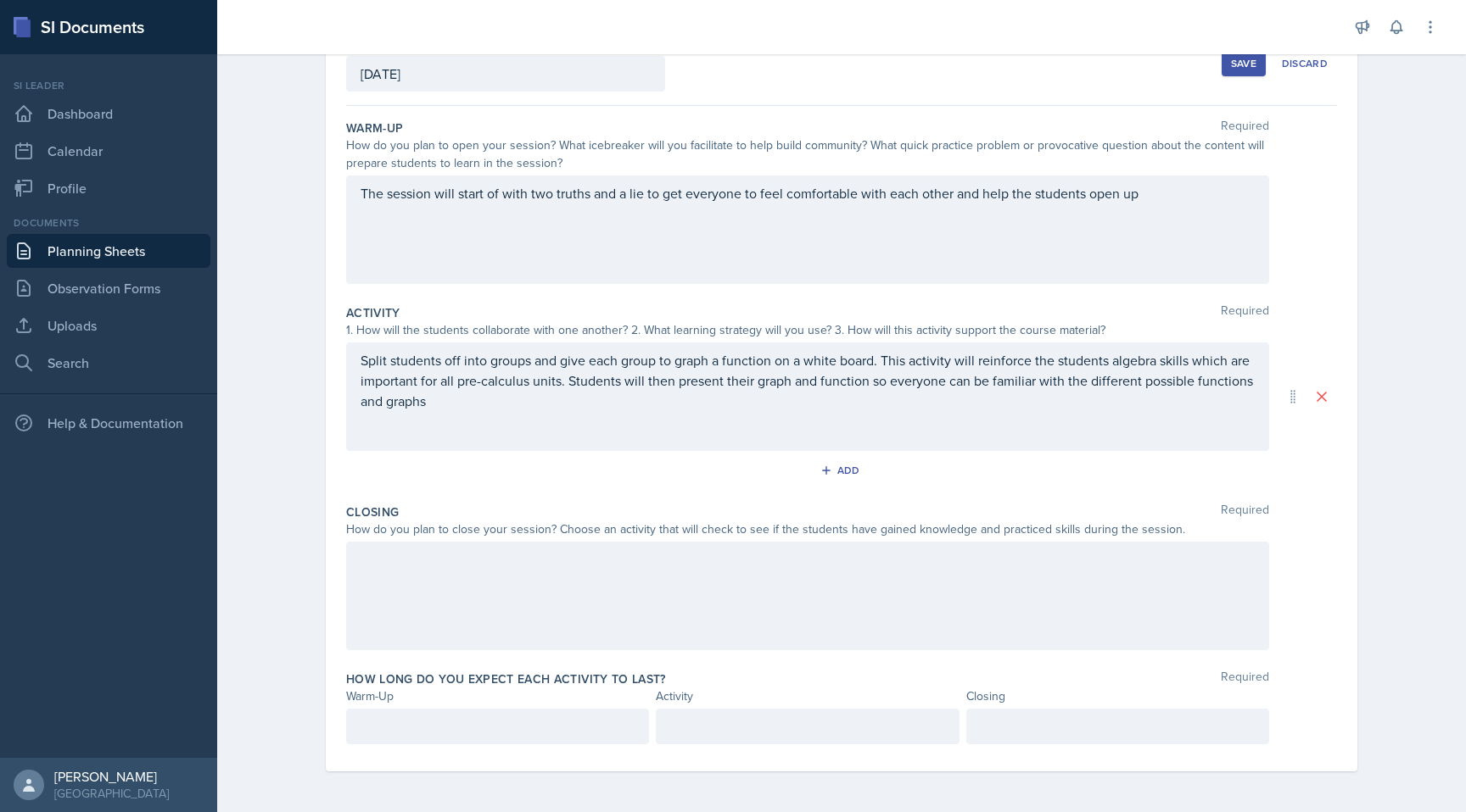
click at [577, 591] on div at bounding box center [808, 596] width 923 height 108
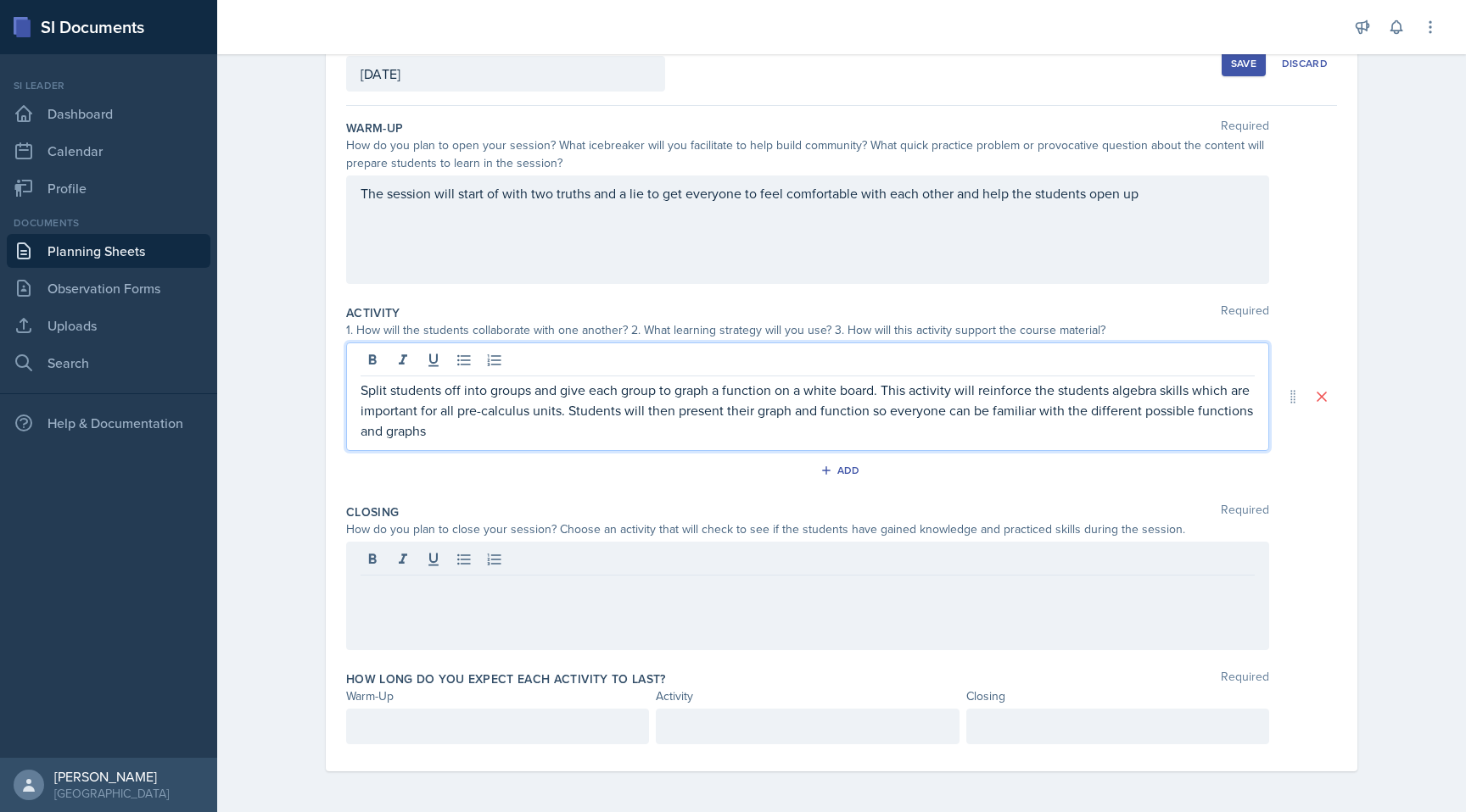
click at [590, 397] on p "Split students off into groups and give each group to graph a function on a whi…" at bounding box center [808, 411] width 894 height 61
click at [850, 480] on button "Add" at bounding box center [842, 471] width 55 height 26
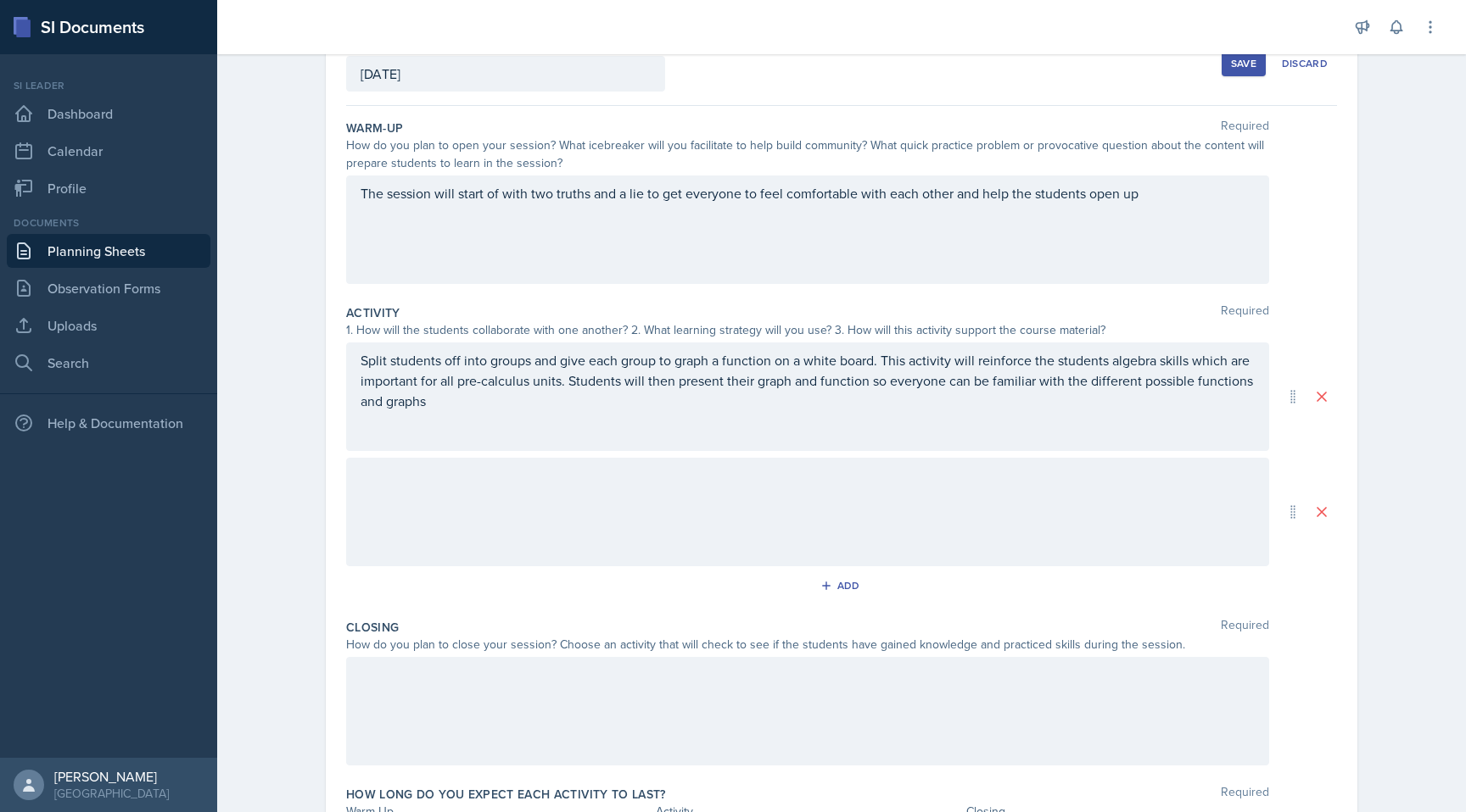
click at [750, 491] on div at bounding box center [808, 512] width 923 height 108
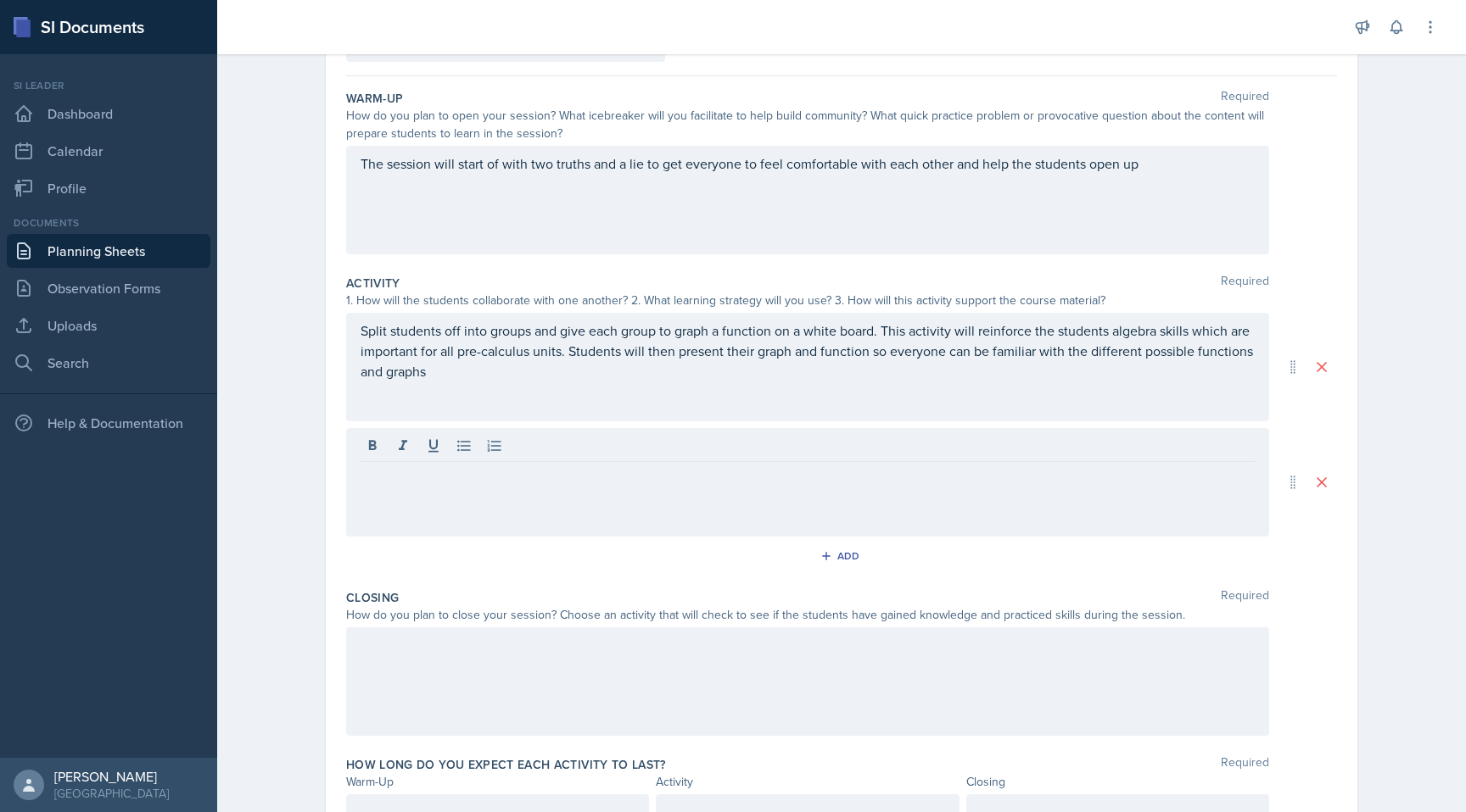
click at [717, 525] on div at bounding box center [808, 482] width 923 height 108
click at [617, 493] on div at bounding box center [808, 482] width 923 height 108
click at [635, 489] on div at bounding box center [808, 482] width 923 height 108
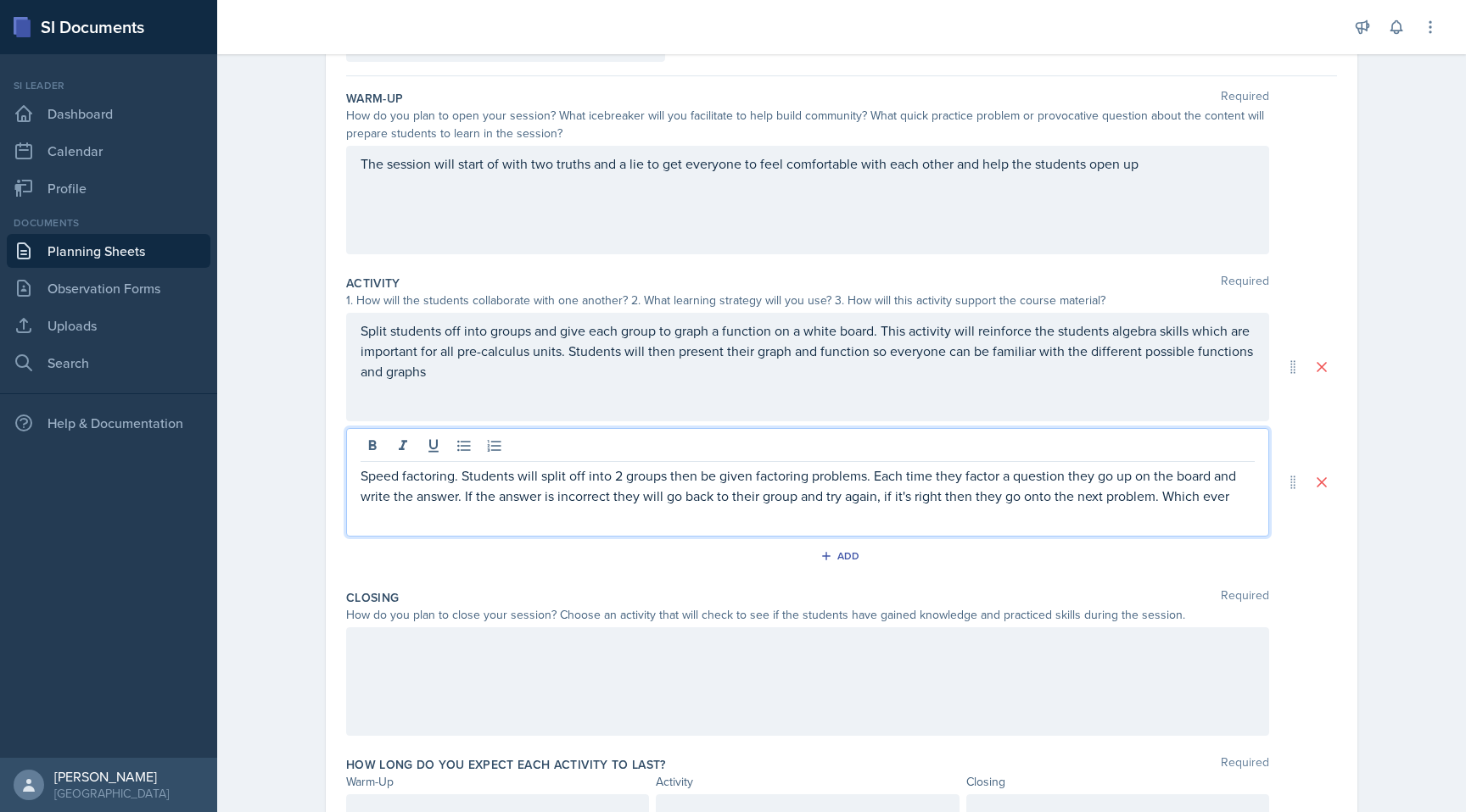
click at [642, 470] on p "Speed factoring. Students will split off into 2 groups then be given factoring …" at bounding box center [808, 486] width 894 height 41
click at [1231, 504] on p "Speed factoring. Students will split off into 2 teams then be given factoring p…" at bounding box center [808, 486] width 894 height 41
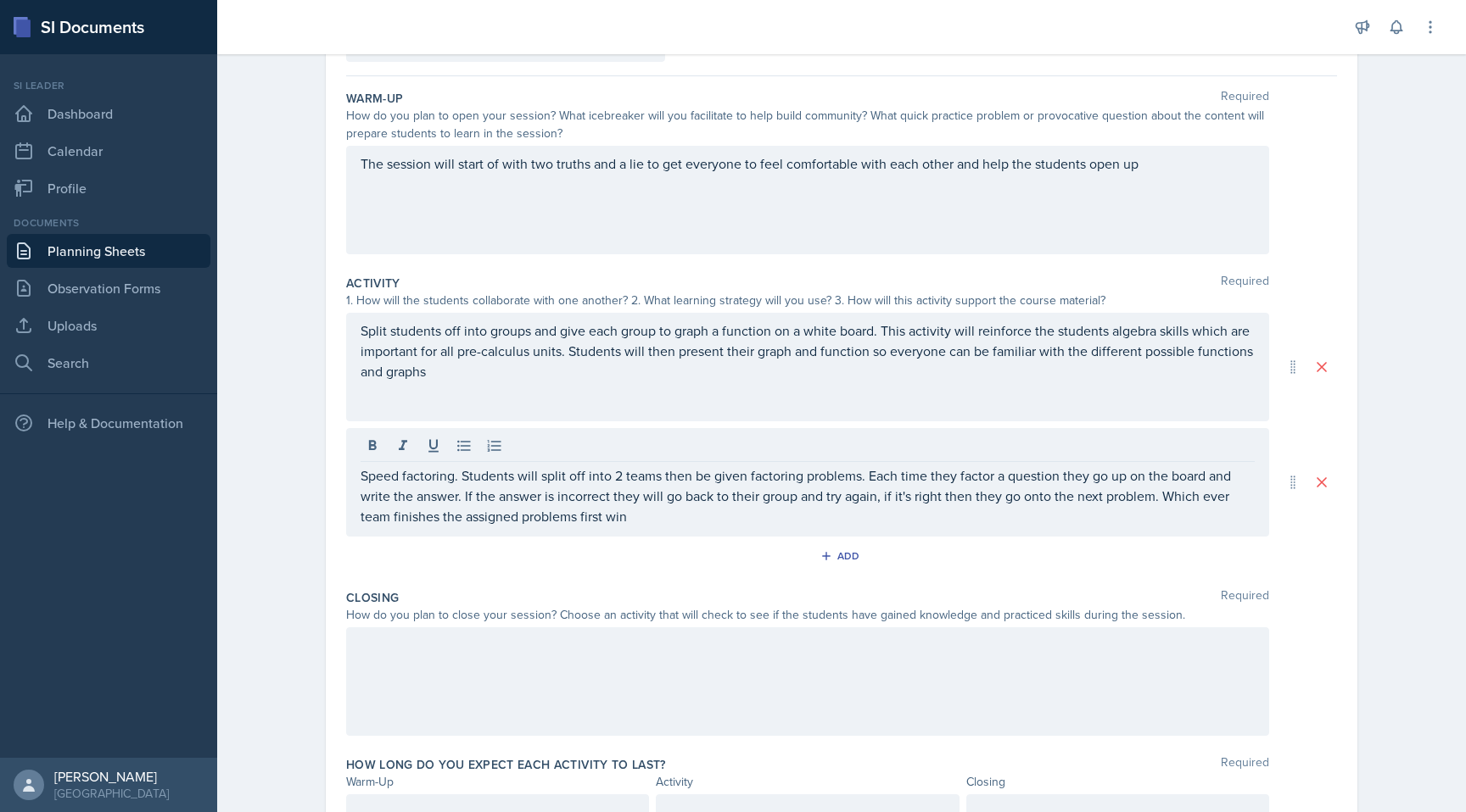
click at [1188, 546] on div "Add" at bounding box center [842, 560] width 991 height 32
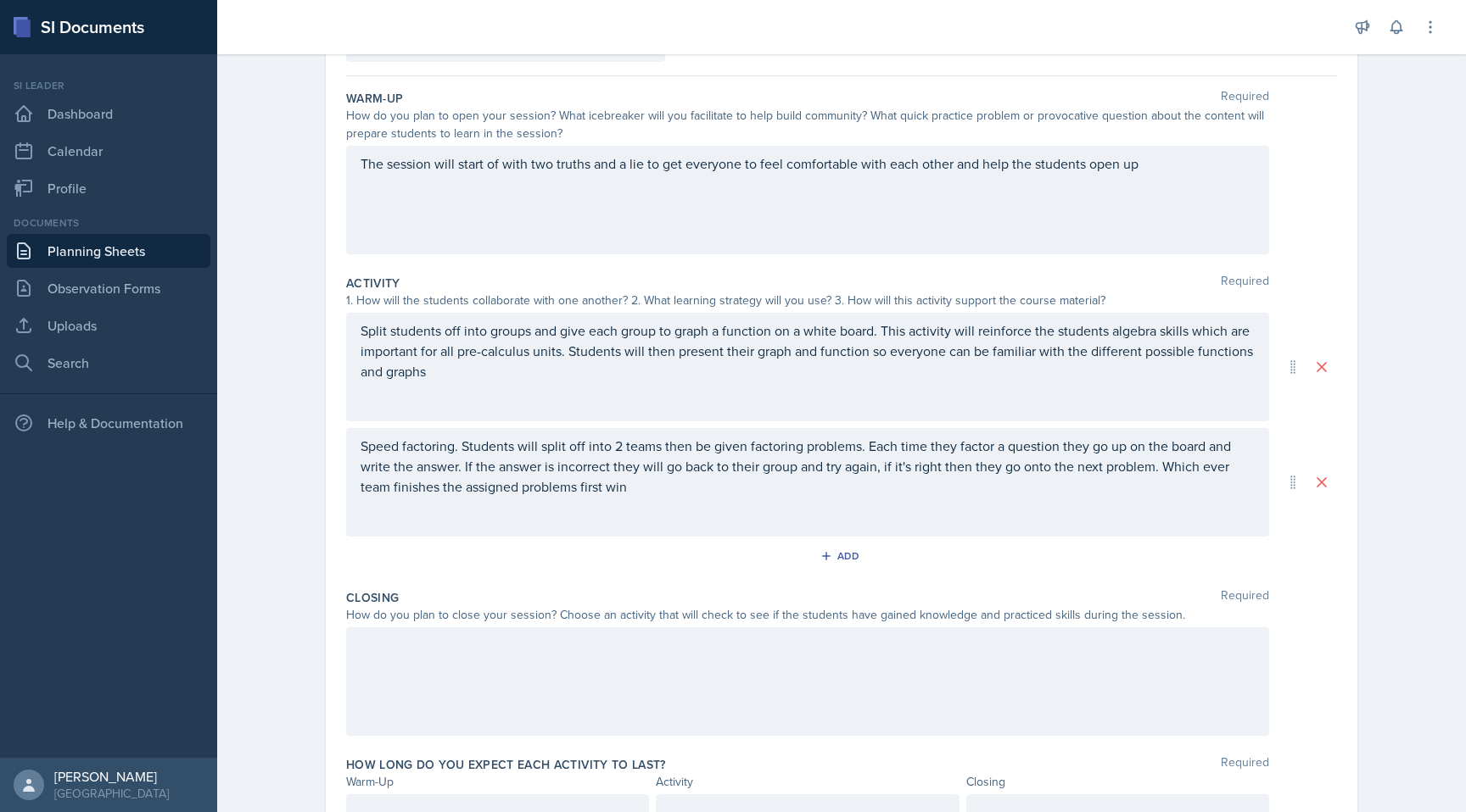
click at [942, 500] on div "Speed factoring. Students will split off into 2 teams then be given factoring p…" at bounding box center [808, 482] width 923 height 108
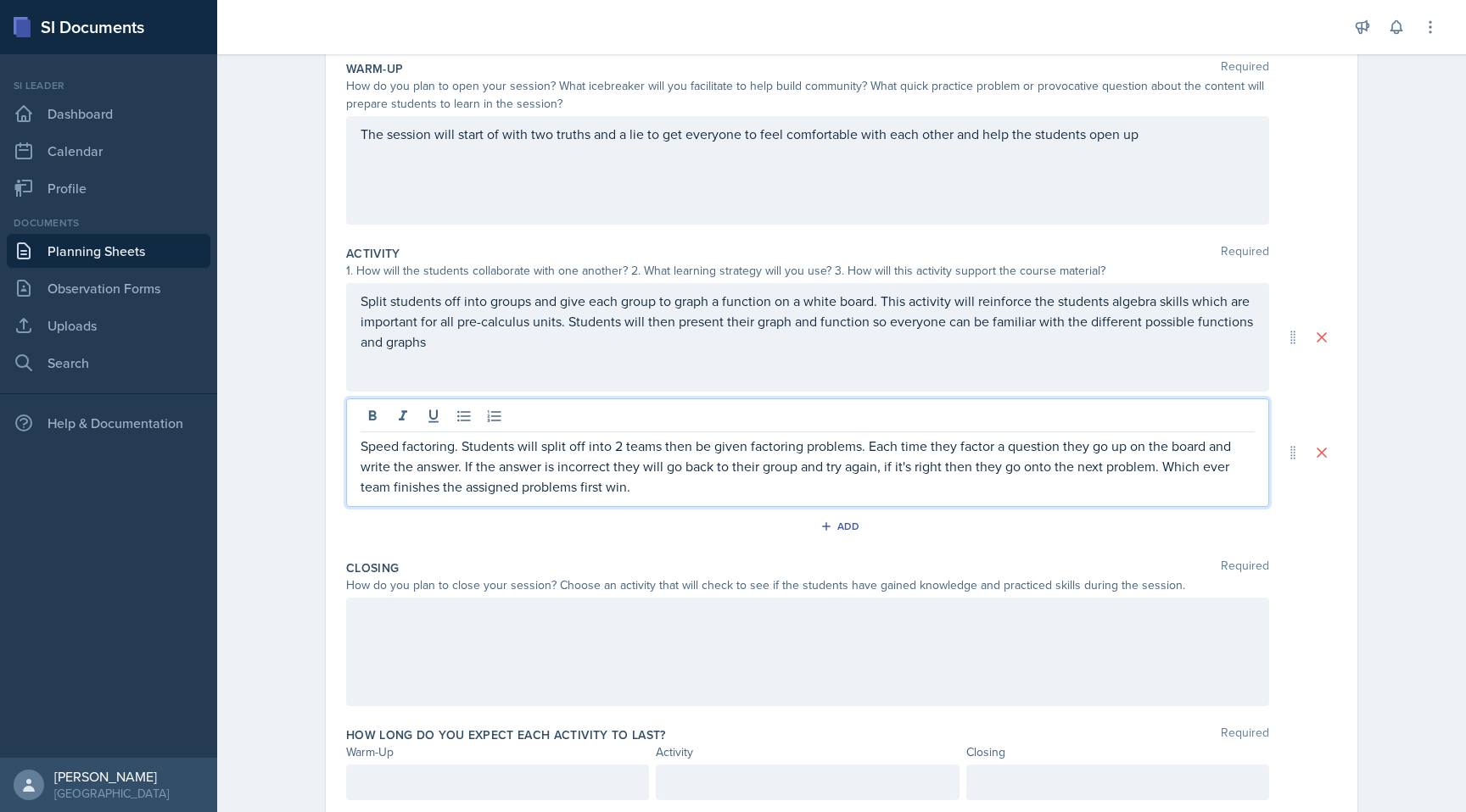
click at [921, 648] on div at bounding box center [808, 652] width 923 height 108
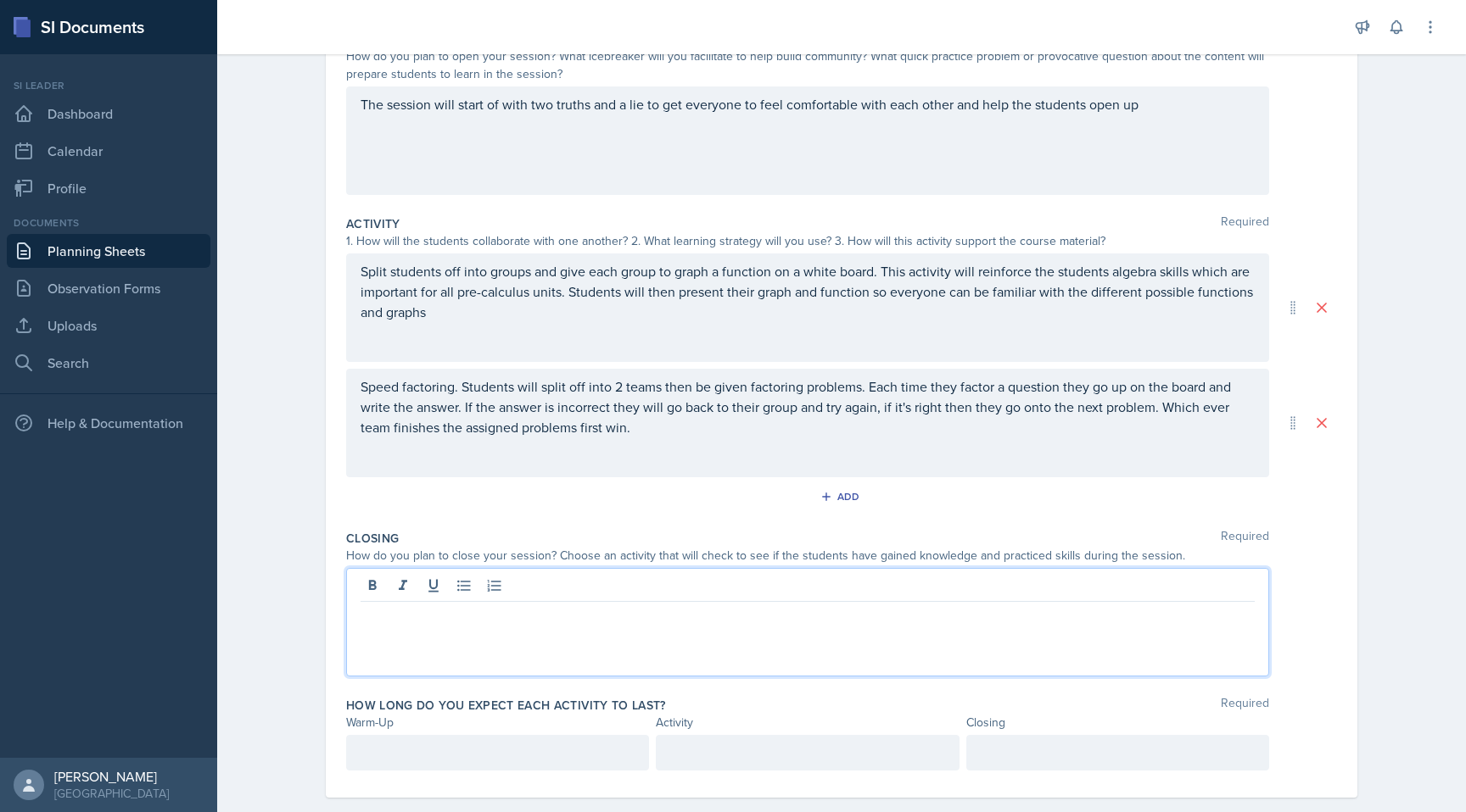
scroll to position [226, 0]
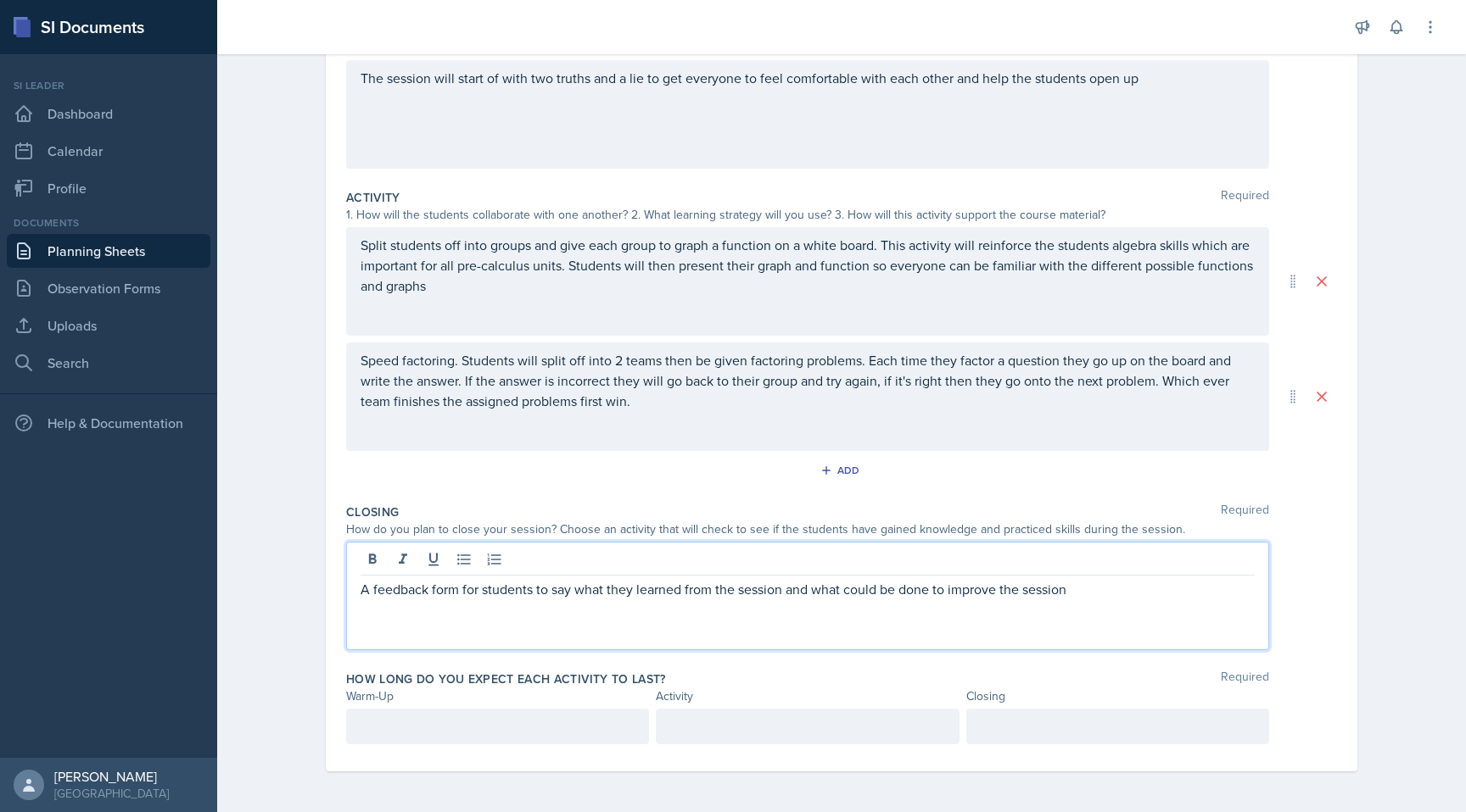
click at [968, 654] on div "Closing Required How do you plan to close your session? Choose an activity that…" at bounding box center [842, 581] width 991 height 167
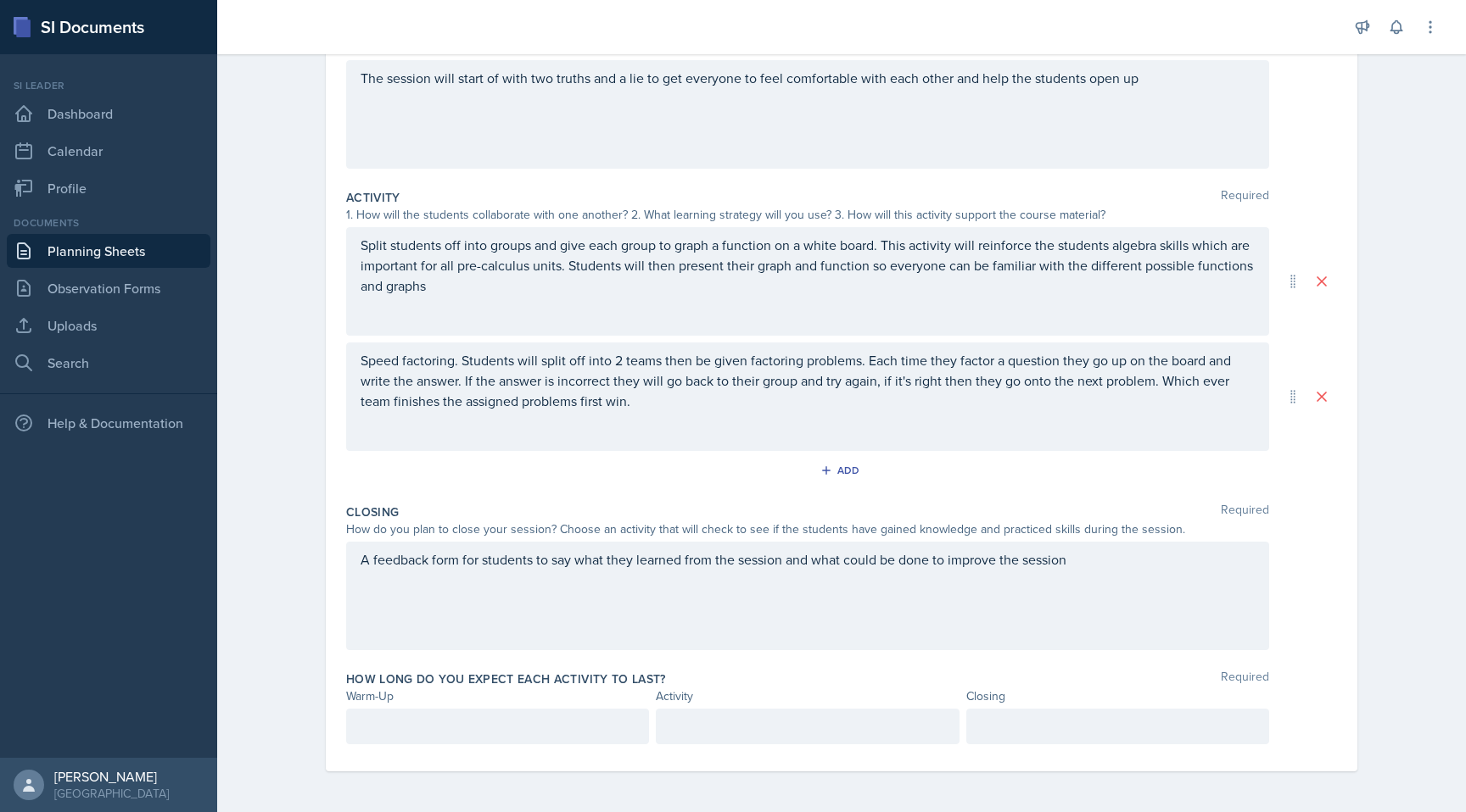
scroll to position [256, 0]
click at [479, 732] on p at bounding box center [498, 726] width 274 height 20
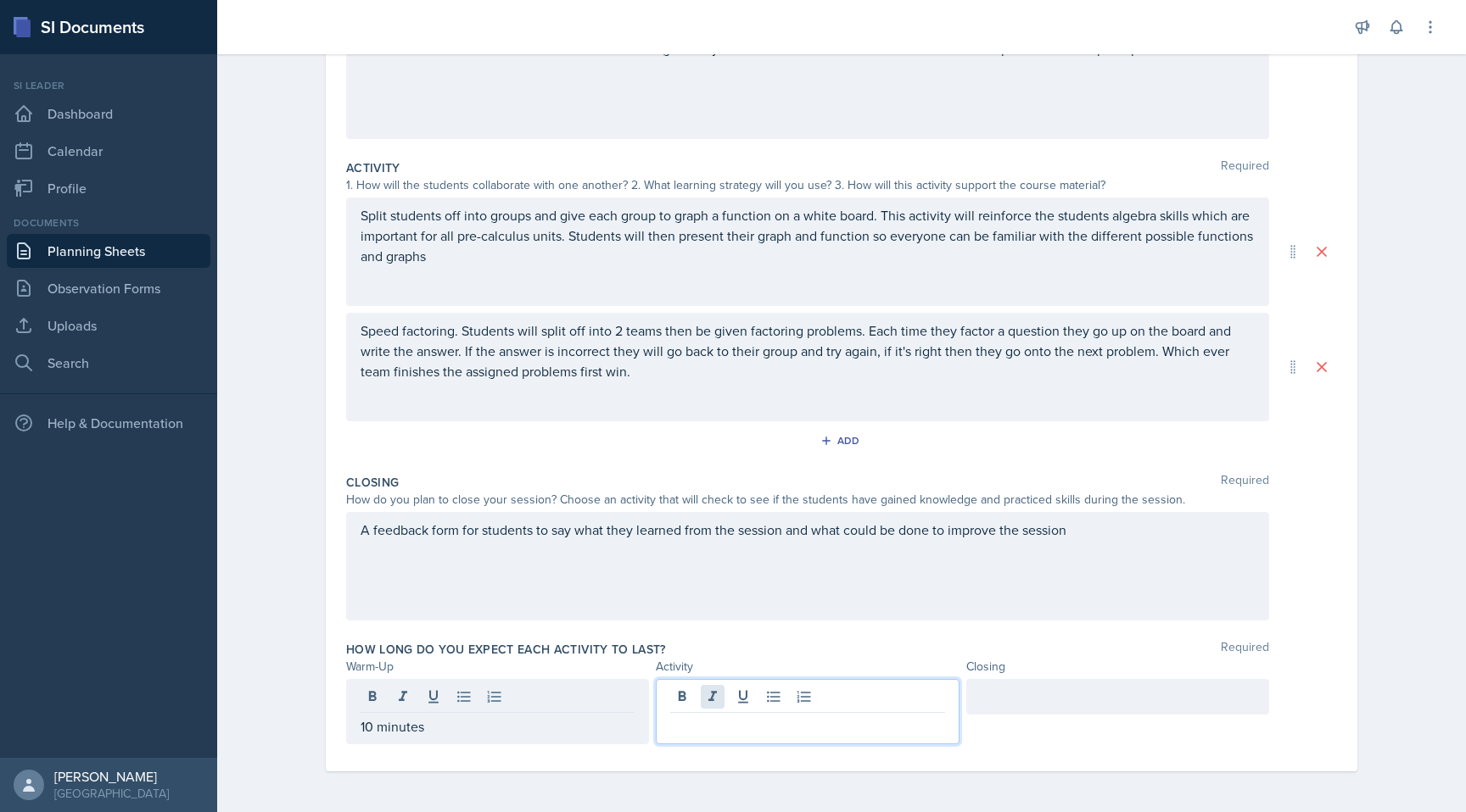
click at [718, 694] on div at bounding box center [807, 711] width 303 height 66
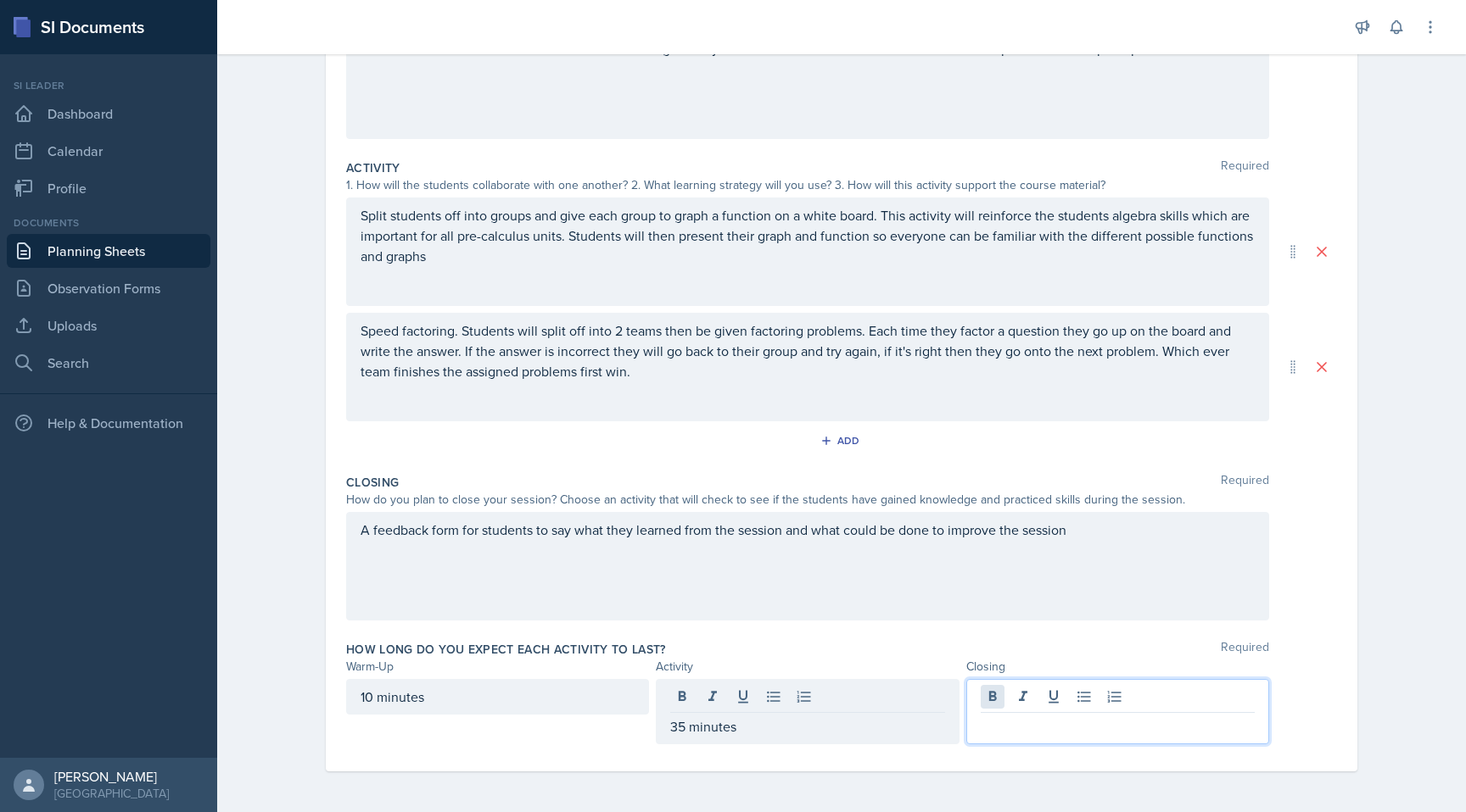
click at [990, 693] on div at bounding box center [1118, 711] width 303 height 66
click at [1312, 690] on div "10 minutes 35 minutes 5 minutes" at bounding box center [842, 711] width 991 height 66
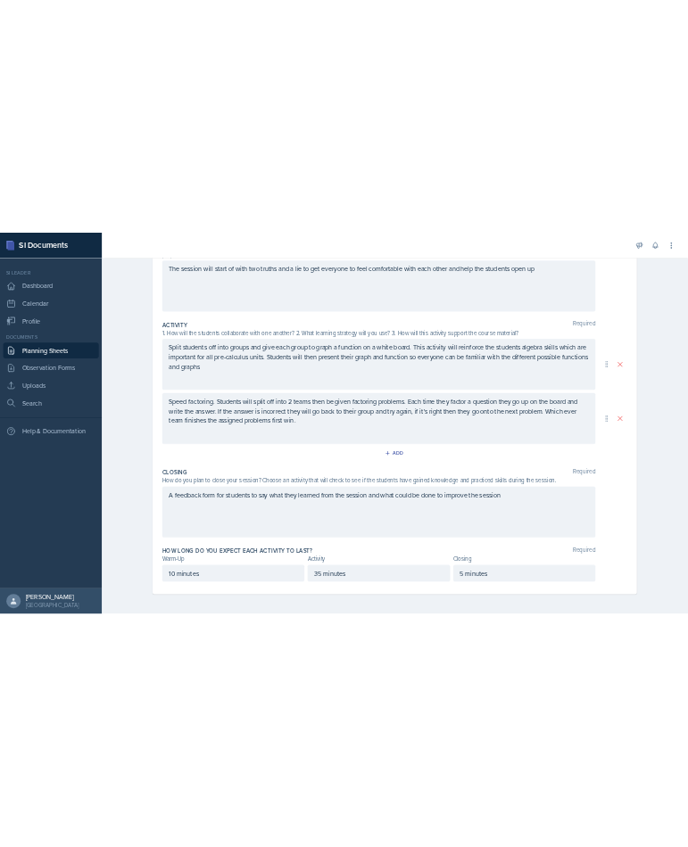
scroll to position [0, 0]
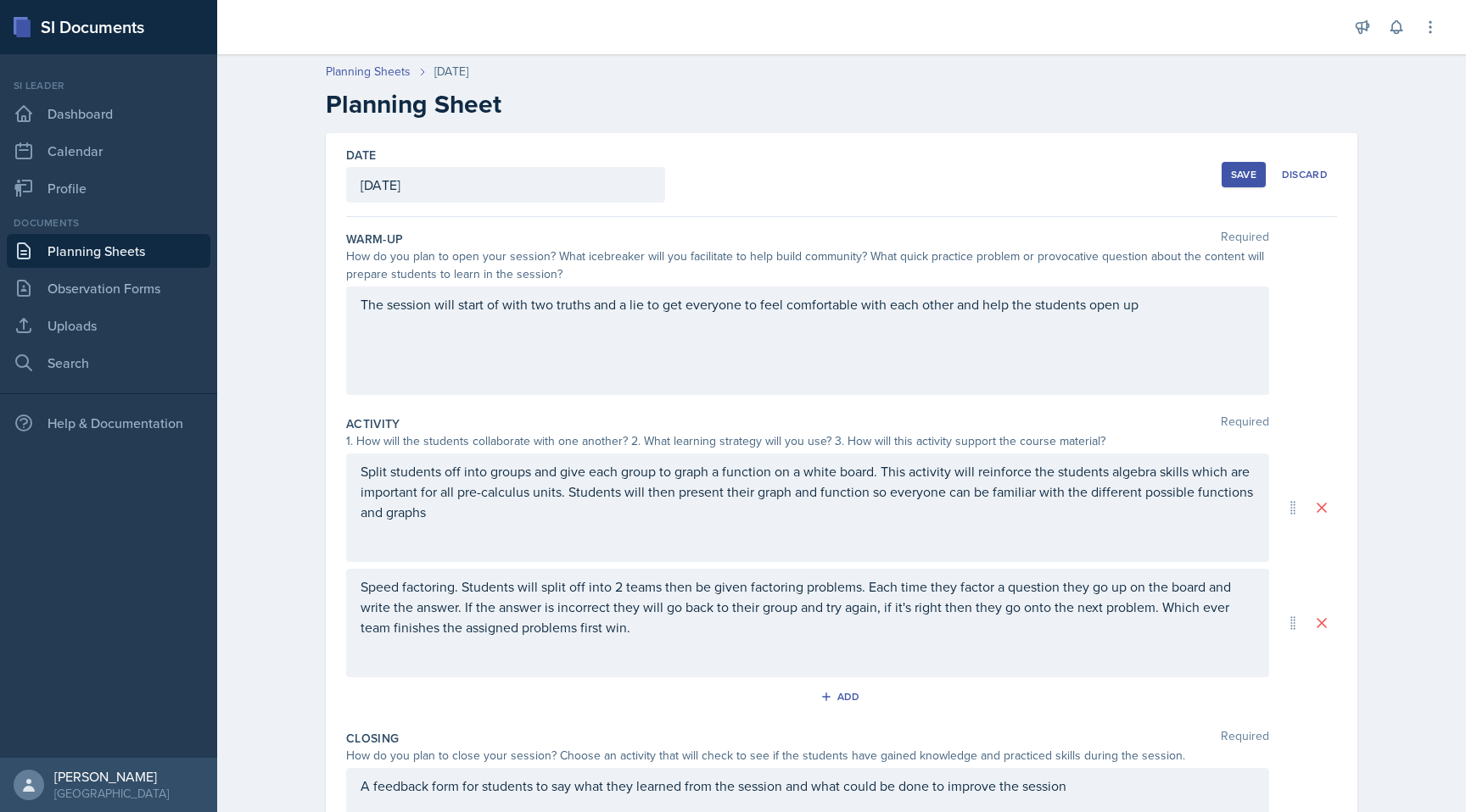
click at [1234, 173] on div "Save" at bounding box center [1243, 175] width 26 height 13
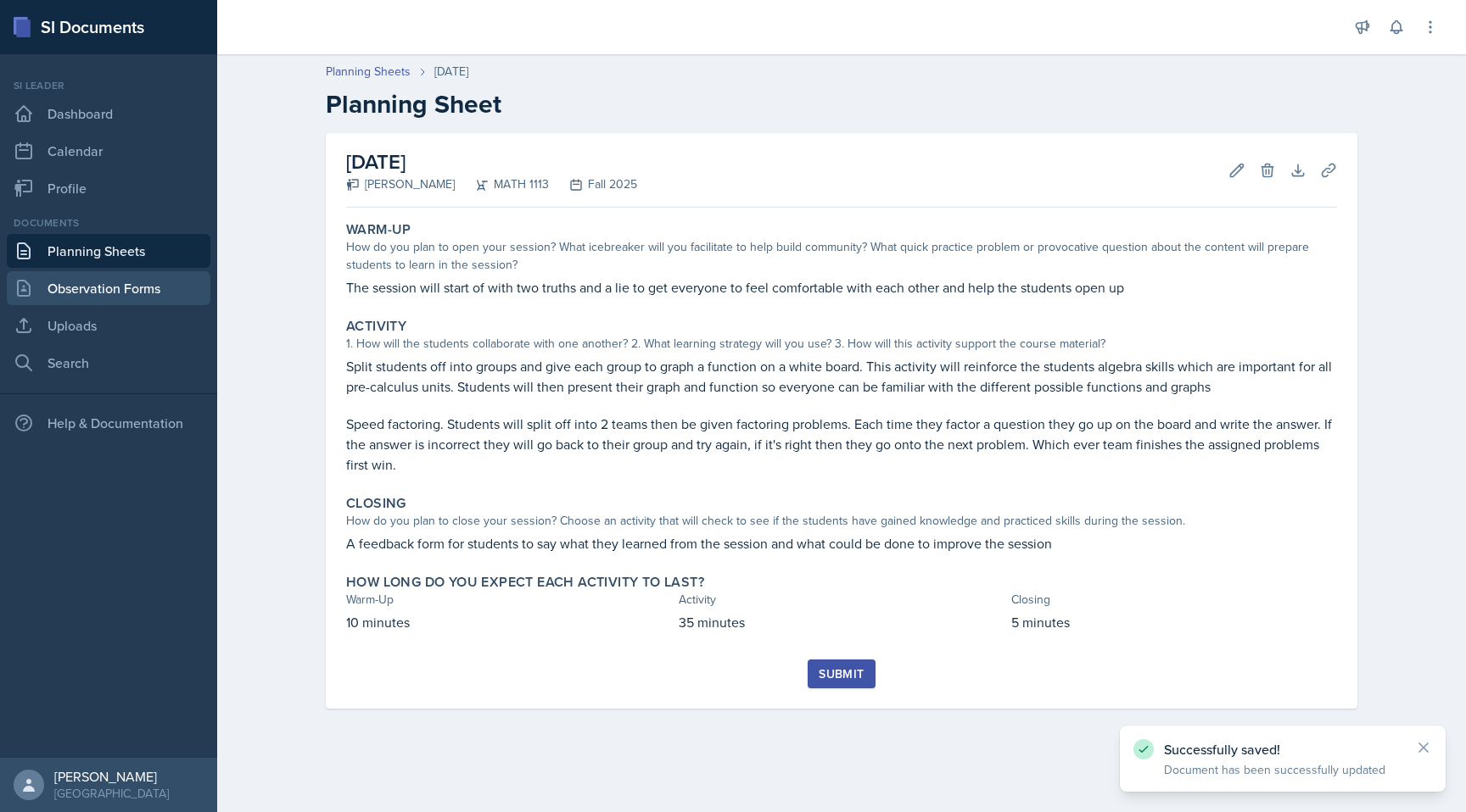
click at [154, 292] on link "Observation Forms" at bounding box center [108, 288] width 204 height 34
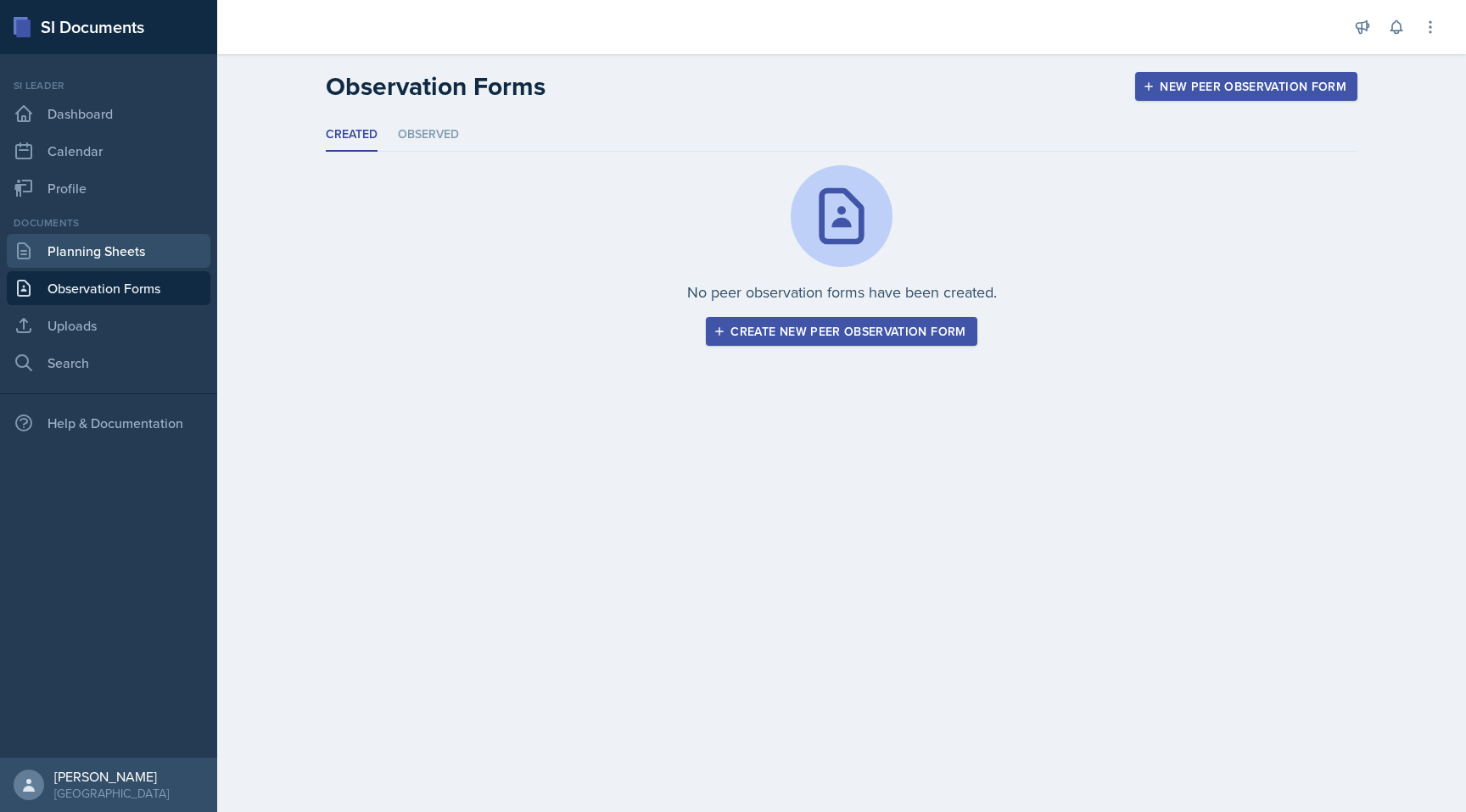
click at [145, 263] on link "Planning Sheets" at bounding box center [108, 251] width 204 height 34
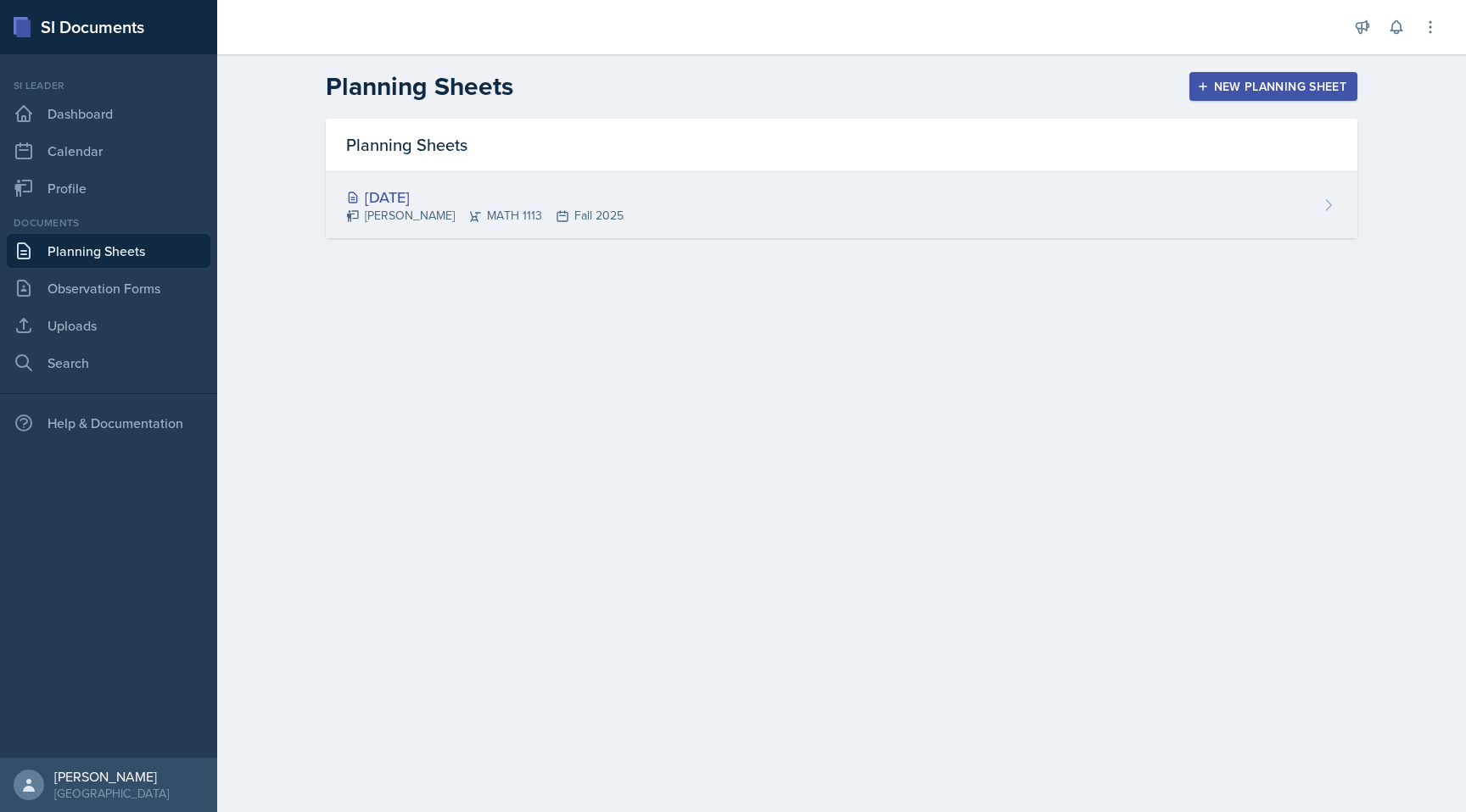
click at [481, 188] on div "[DATE]" at bounding box center [485, 197] width 278 height 23
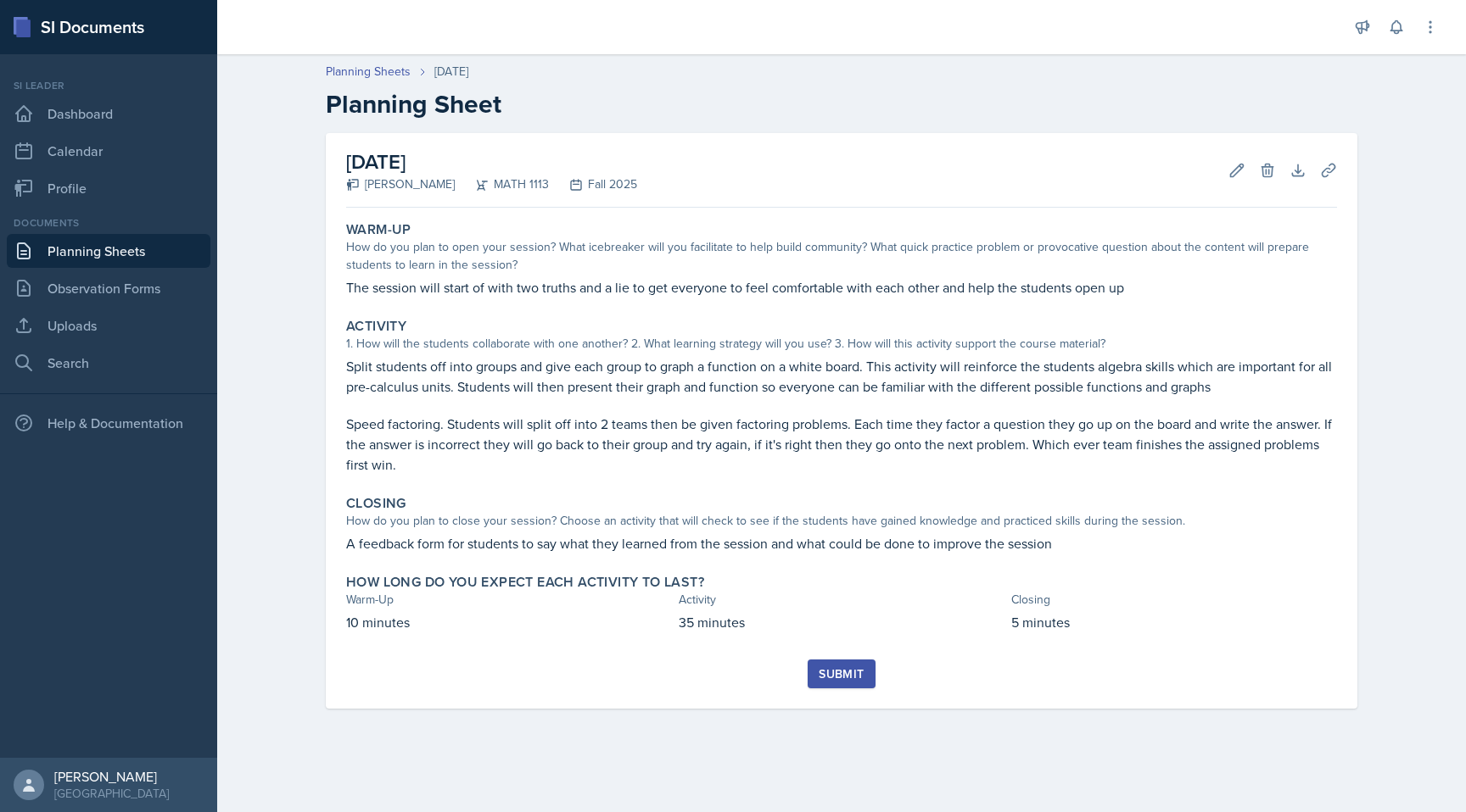
click at [144, 257] on link "Planning Sheets" at bounding box center [108, 251] width 204 height 34
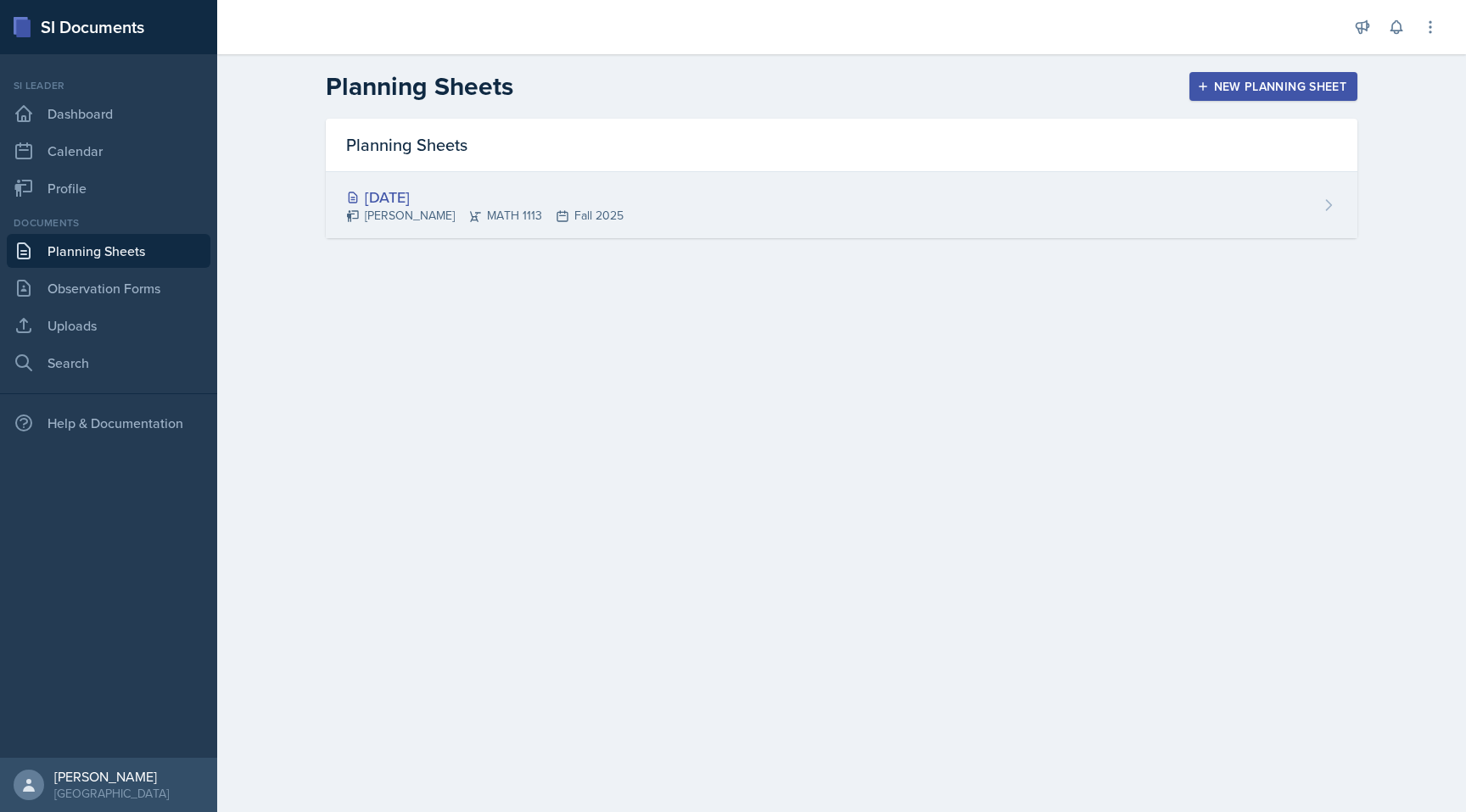
click at [745, 184] on div "[DATE] [PERSON_NAME] MATH 1113 Fall 2025" at bounding box center [841, 205] width 1032 height 67
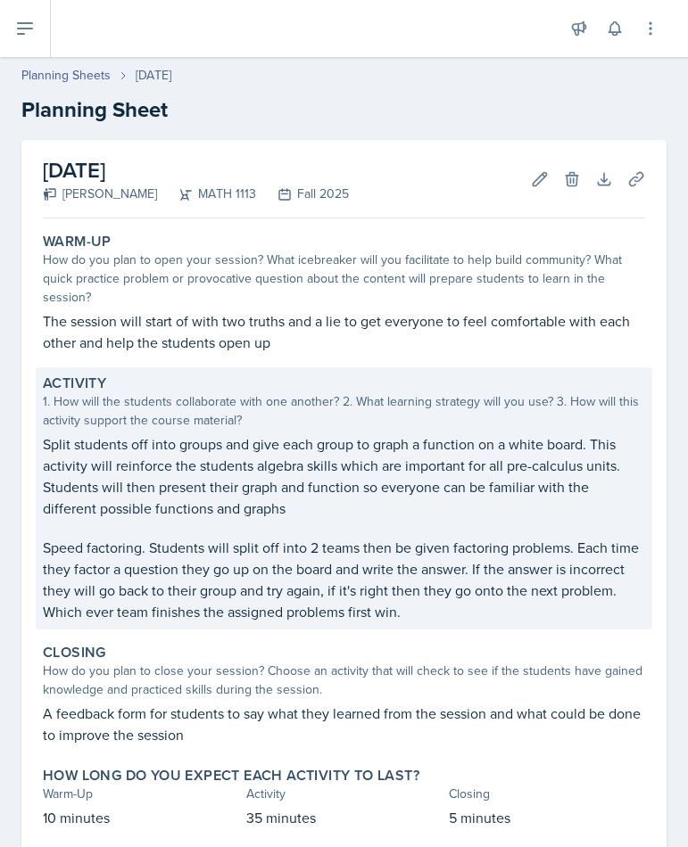
scroll to position [104, 0]
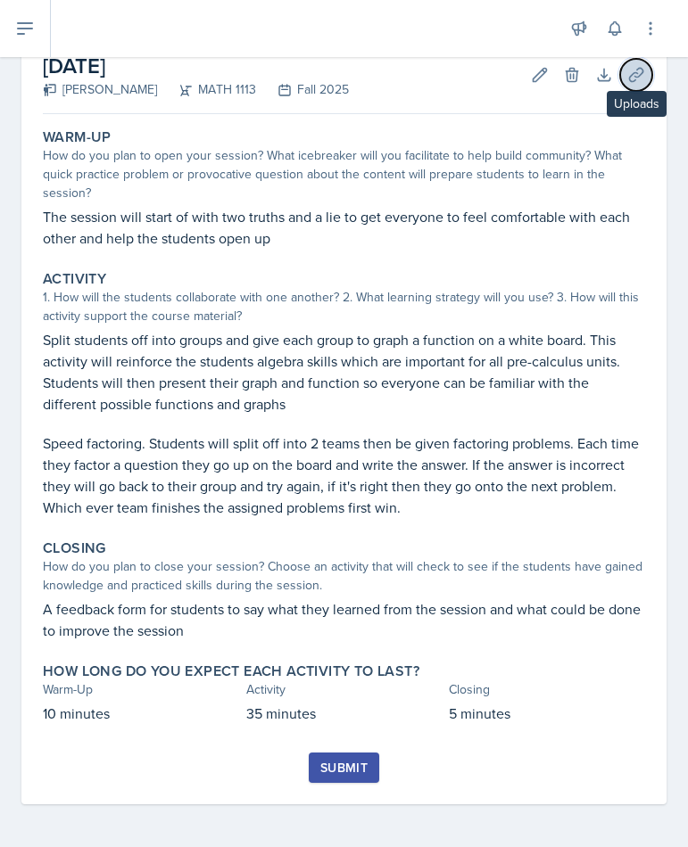
click at [633, 82] on icon at bounding box center [636, 75] width 18 height 18
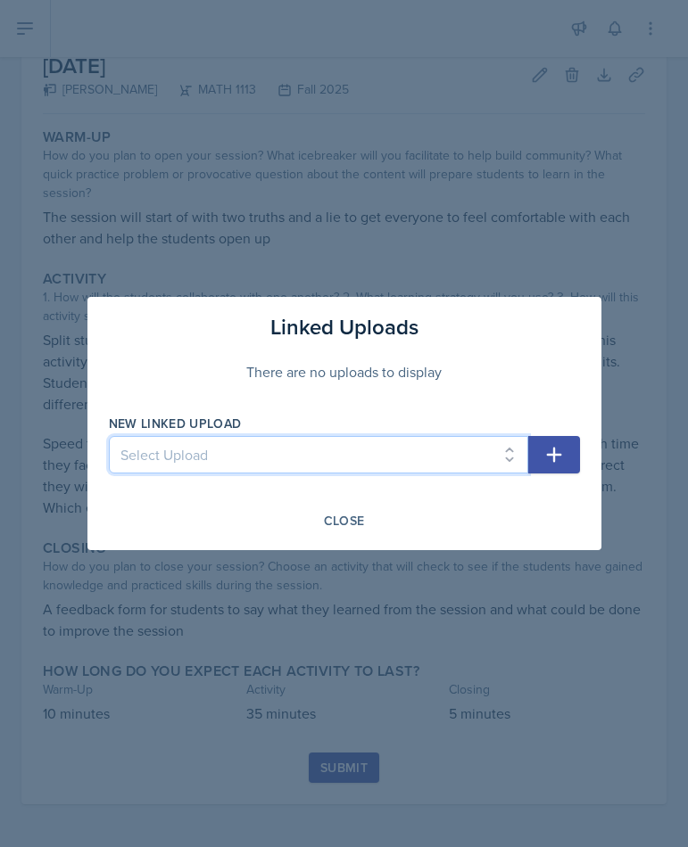
click at [417, 466] on select "Select Upload" at bounding box center [318, 454] width 419 height 37
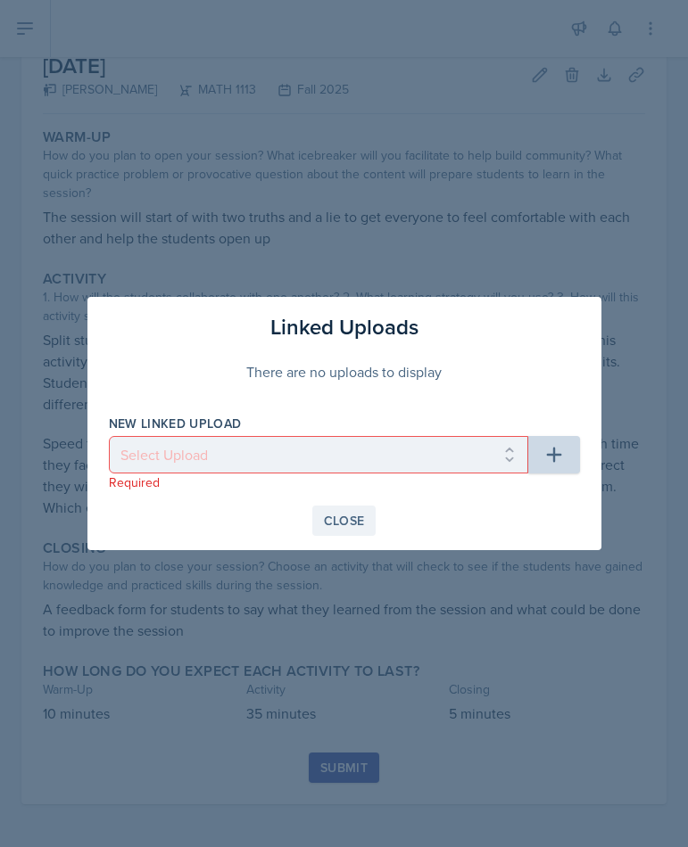
click at [347, 522] on div "Close" at bounding box center [344, 521] width 41 height 14
